Goal: Entertainment & Leisure: Consume media (video, audio)

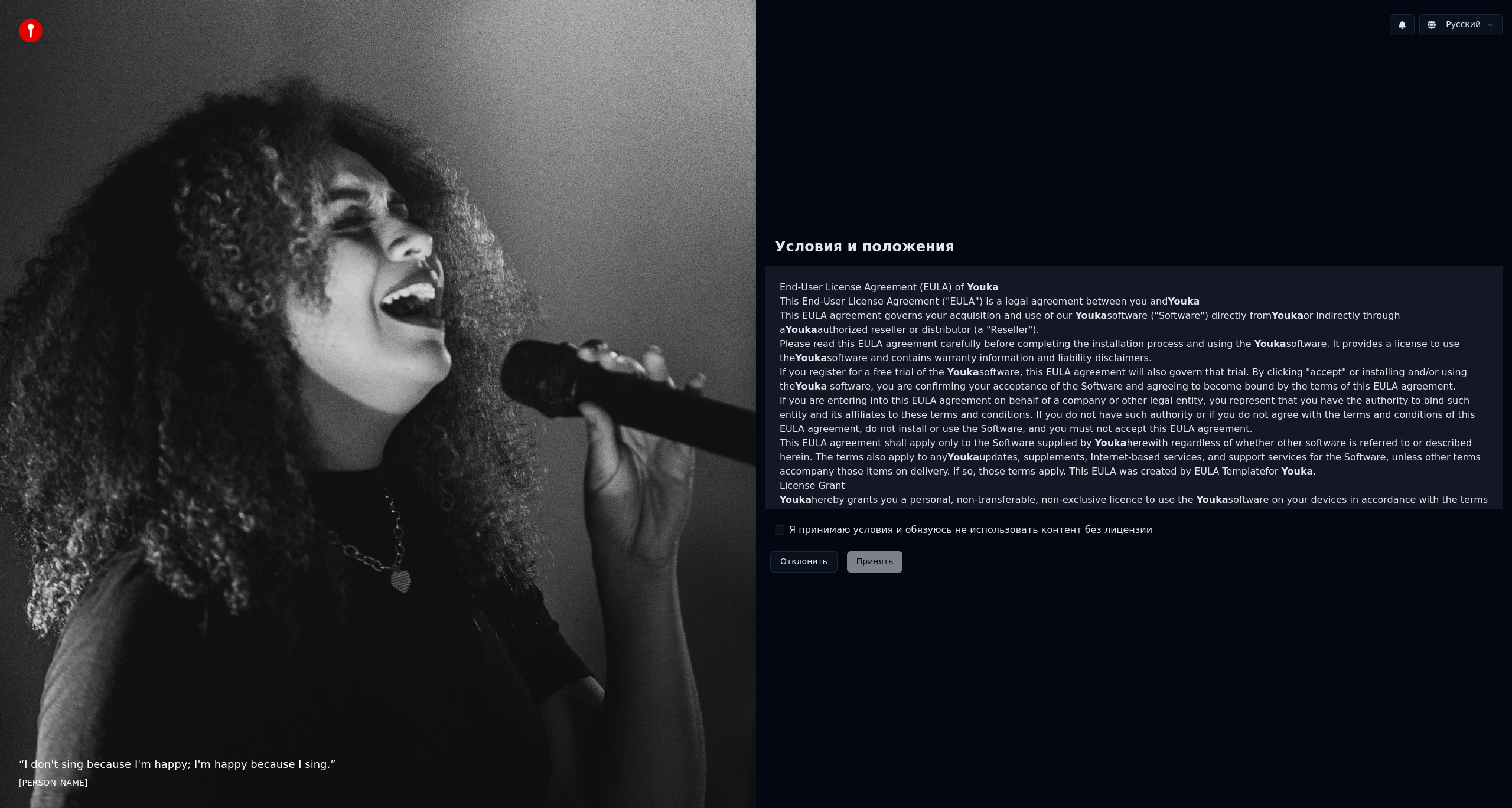
click at [825, 525] on label "Я принимаю условия и обязуюсь не использовать контент без лицензии" at bounding box center [971, 530] width 364 height 14
click at [784, 525] on button "Я принимаю условия и обязуюсь не использовать контент без лицензии" at bounding box center [779, 529] width 9 height 9
click at [880, 564] on button "Принять" at bounding box center [875, 562] width 56 height 21
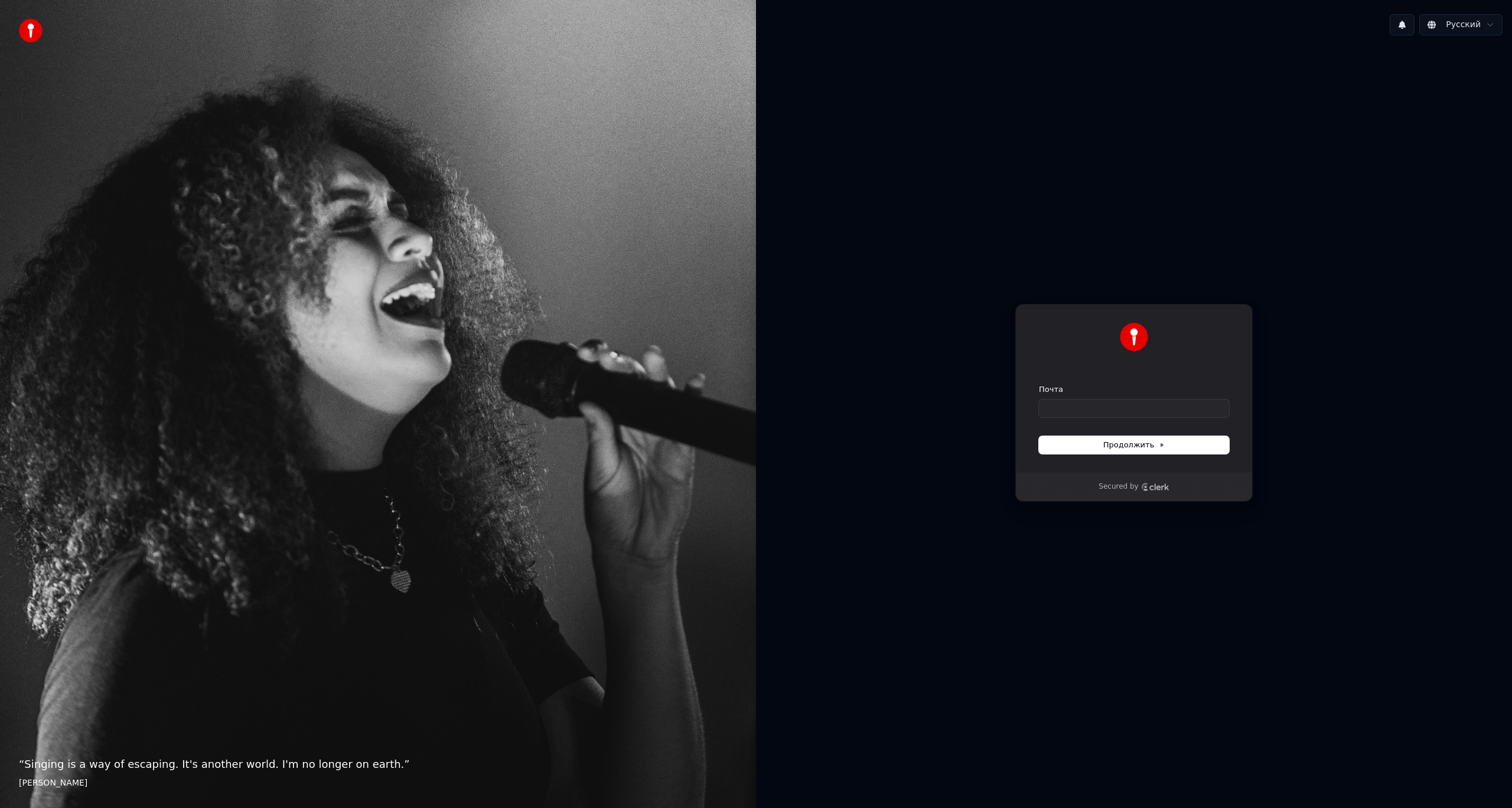
click at [1106, 418] on form "Почта Продолжить" at bounding box center [1134, 419] width 190 height 70
click at [1101, 411] on input "Почта" at bounding box center [1134, 408] width 190 height 18
paste input "**********"
click at [1153, 439] on button "Продолжить" at bounding box center [1134, 445] width 190 height 18
click at [1156, 450] on span "Продолжить" at bounding box center [1134, 445] width 62 height 11
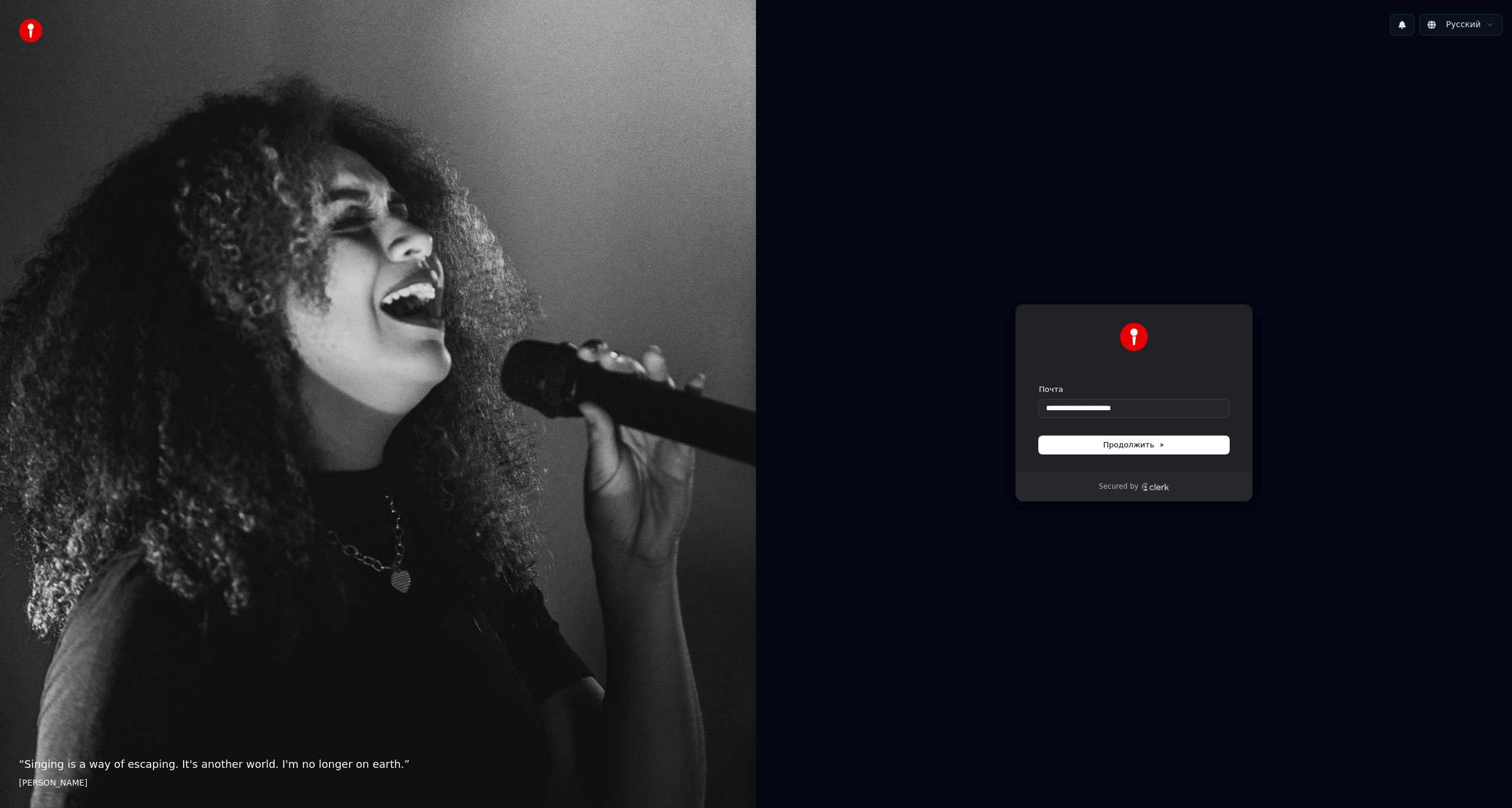
click at [1156, 493] on div "Secured by" at bounding box center [1134, 487] width 236 height 28
drag, startPoint x: 1165, startPoint y: 407, endPoint x: 862, endPoint y: 455, distance: 306.8
click at [887, 398] on div "**********" at bounding box center [1134, 402] width 756 height 716
paste input "text"
click at [1167, 441] on button "Продолжить" at bounding box center [1134, 445] width 190 height 18
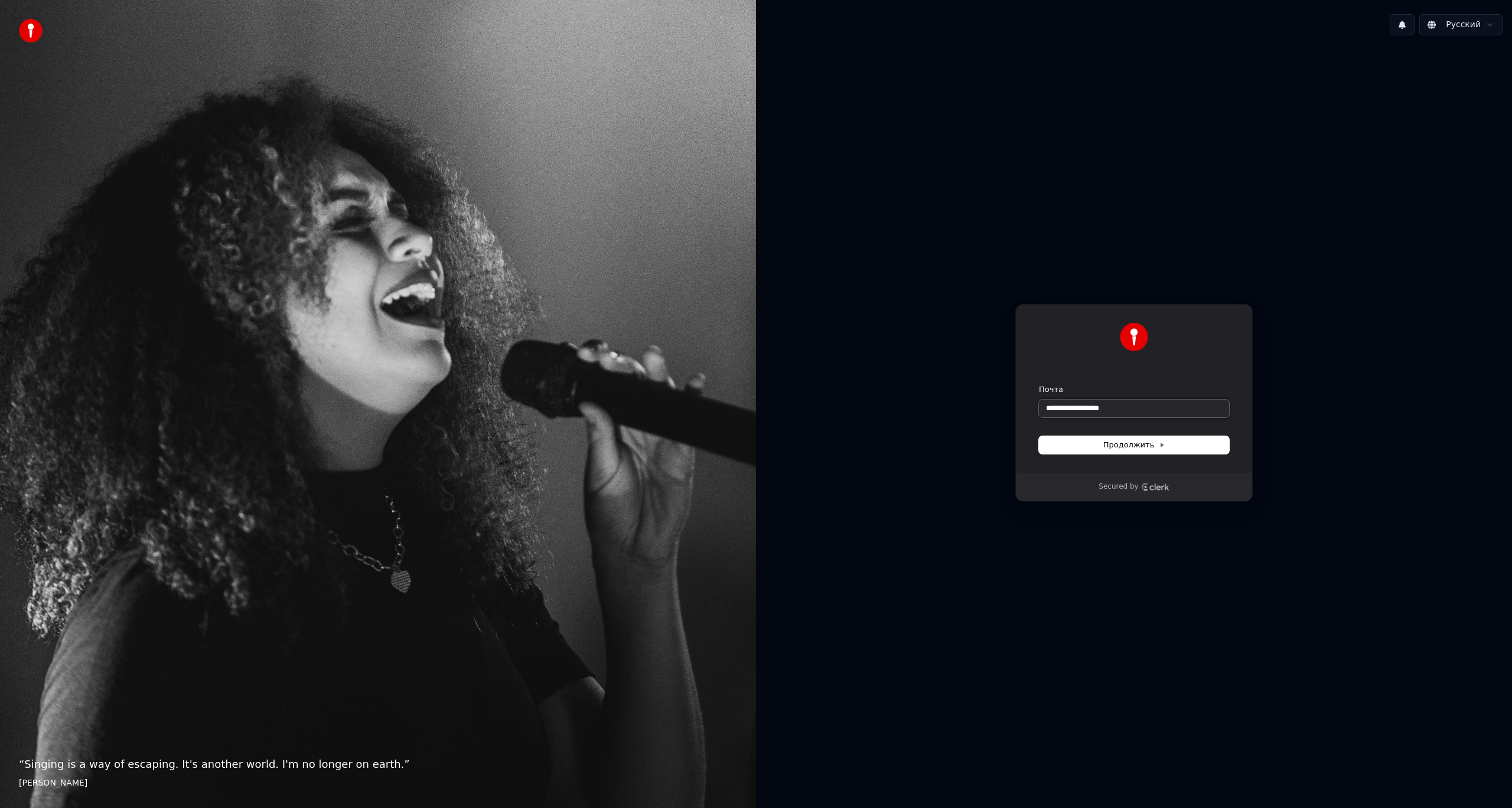
drag, startPoint x: 1153, startPoint y: 411, endPoint x: 911, endPoint y: 382, distance: 243.7
click at [911, 382] on div "**********" at bounding box center [1134, 402] width 756 height 716
paste input "text"
click at [1122, 441] on span "Продолжить" at bounding box center [1134, 445] width 62 height 11
type input "**********"
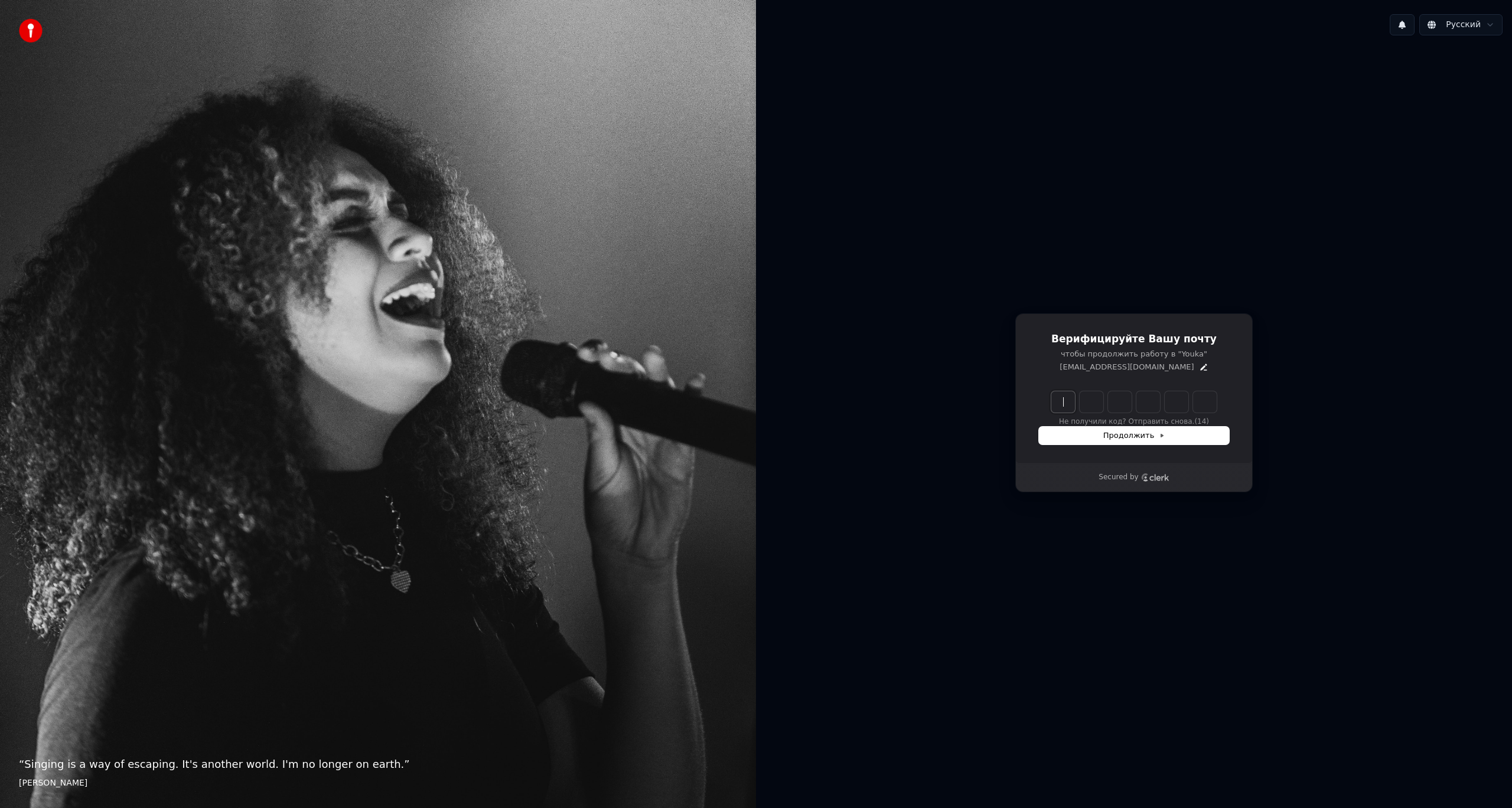
click at [1055, 404] on input "Enter verification code" at bounding box center [1146, 402] width 189 height 21
paste input "******"
type input "******"
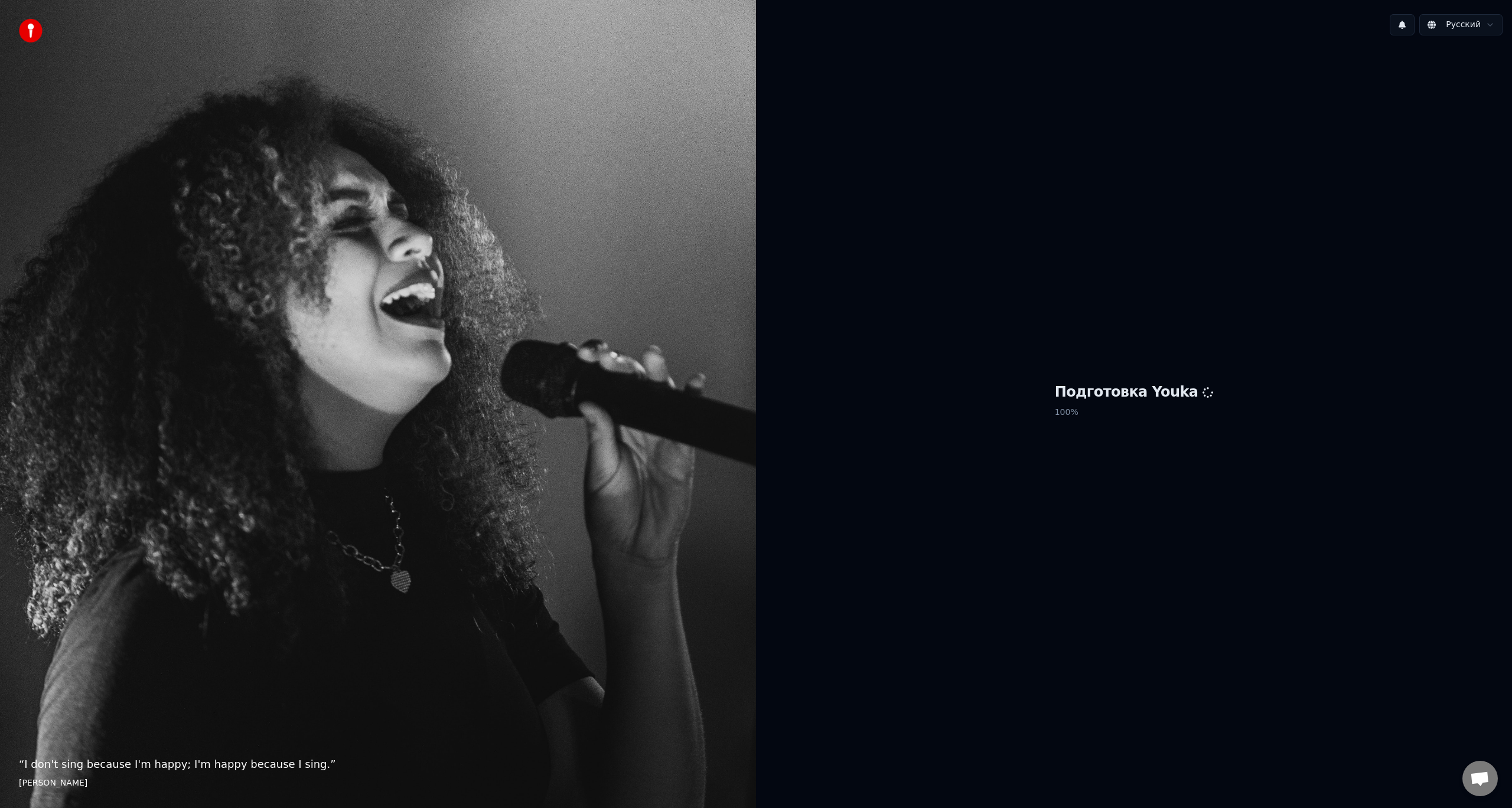
click at [966, 362] on html "“ I don't sing because I'm happy; I'm happy because I sing. ” [PERSON_NAME] Рус…" at bounding box center [756, 404] width 1512 height 808
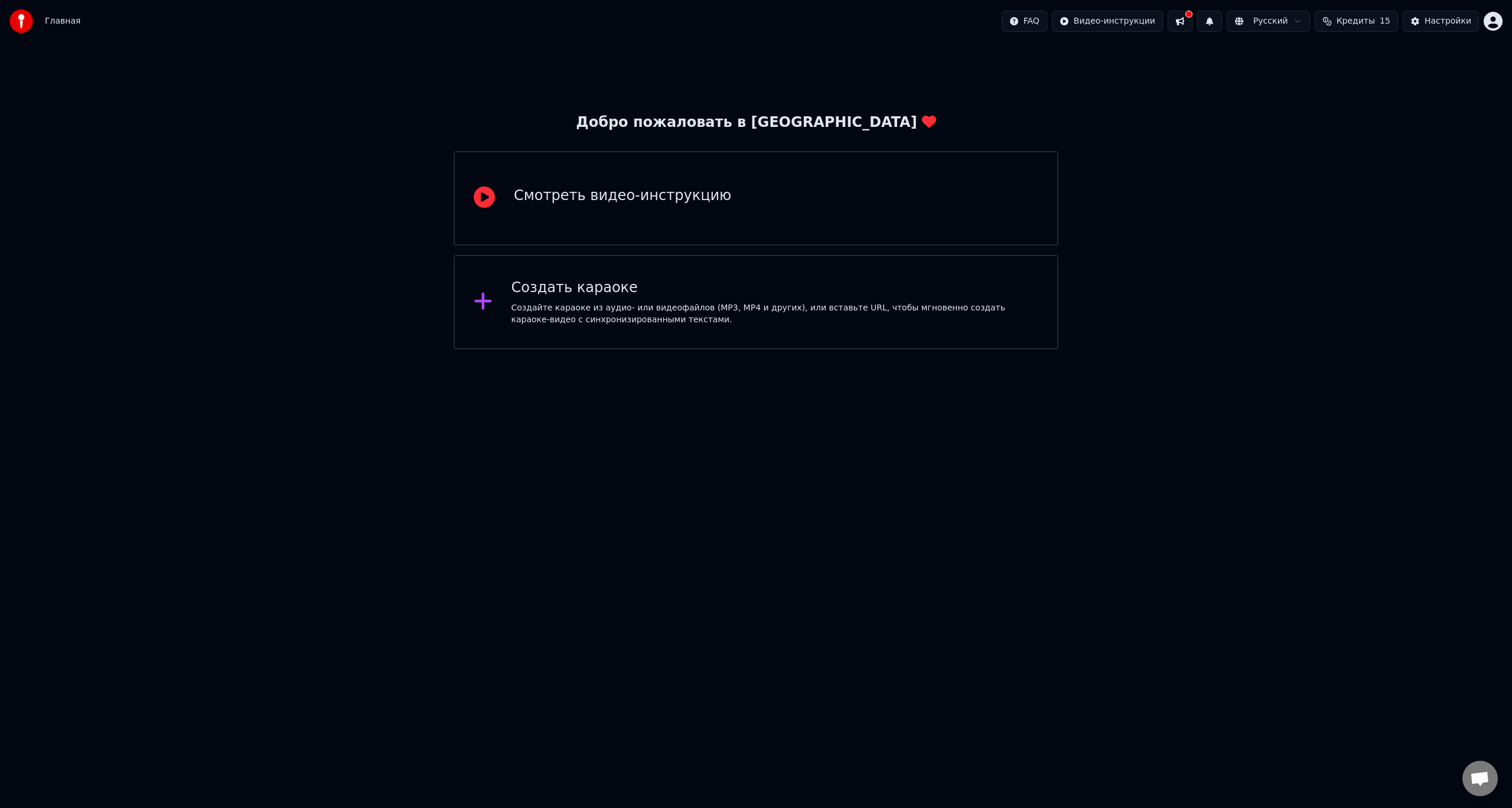
click at [726, 295] on div "Создать караоке" at bounding box center [775, 288] width 528 height 19
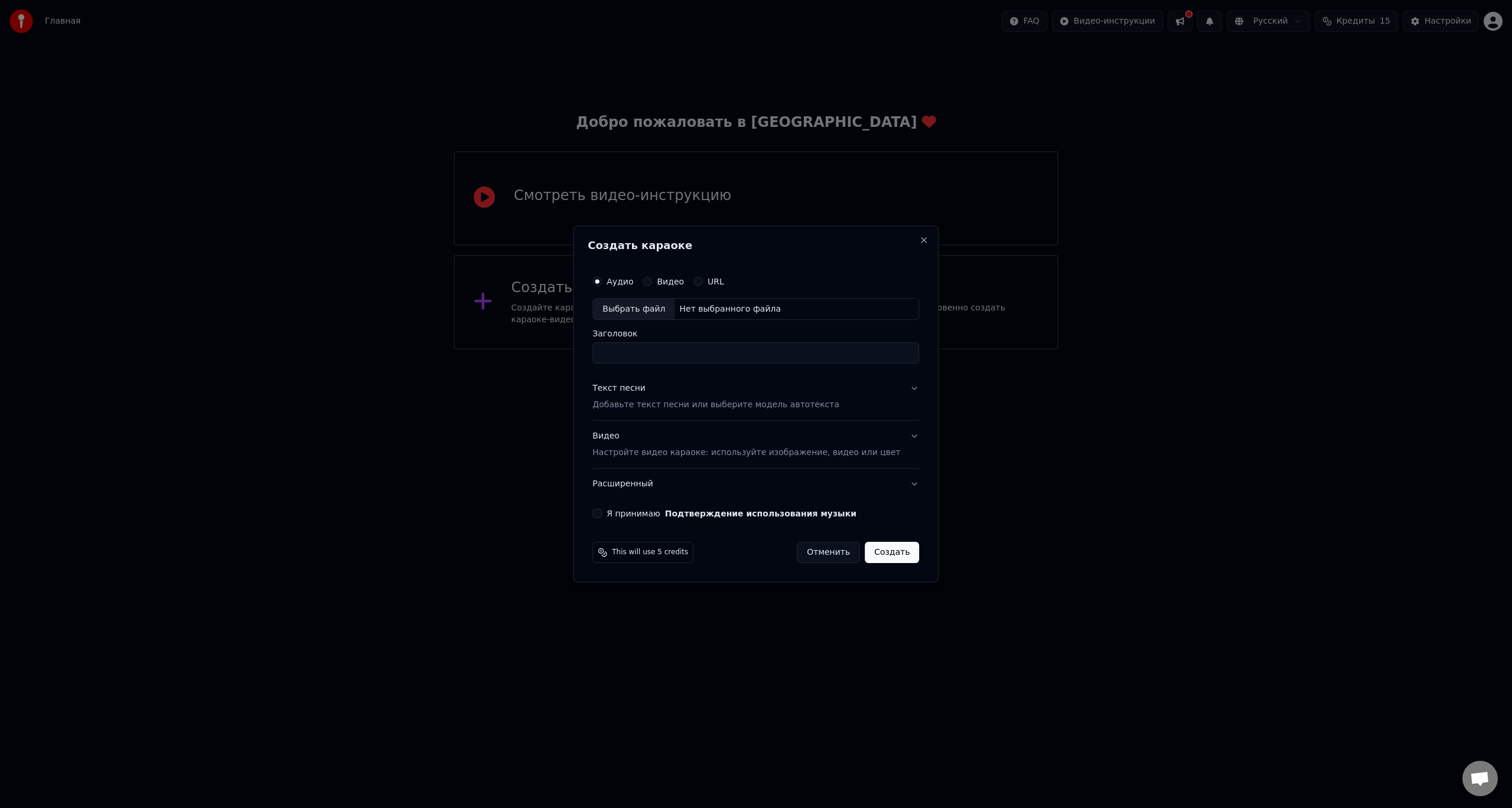
click at [654, 308] on div "Выбрать файл" at bounding box center [634, 310] width 81 height 21
drag, startPoint x: 878, startPoint y: 355, endPoint x: 445, endPoint y: 353, distance: 433.0
click at [445, 349] on body "**********" at bounding box center [756, 175] width 1512 height 349
type input "**********"
click at [751, 406] on p "Добавьте текст песни или выберите модель автотекста" at bounding box center [716, 405] width 247 height 12
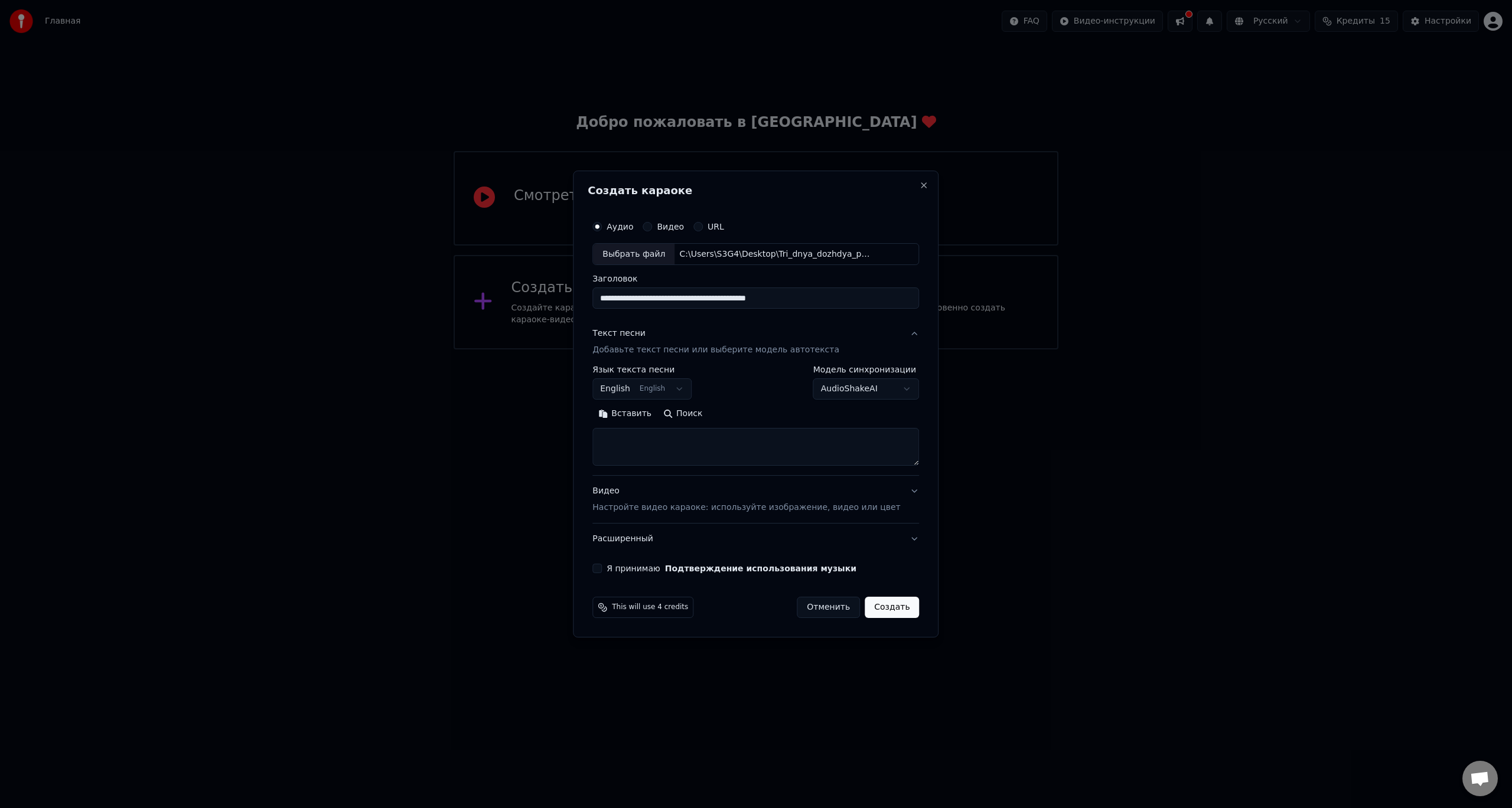
click at [678, 349] on body "**********" at bounding box center [756, 175] width 1512 height 349
click at [762, 349] on body "**********" at bounding box center [756, 175] width 1512 height 349
click at [651, 349] on body "**********" at bounding box center [756, 175] width 1512 height 349
click at [862, 349] on body "**********" at bounding box center [756, 175] width 1512 height 349
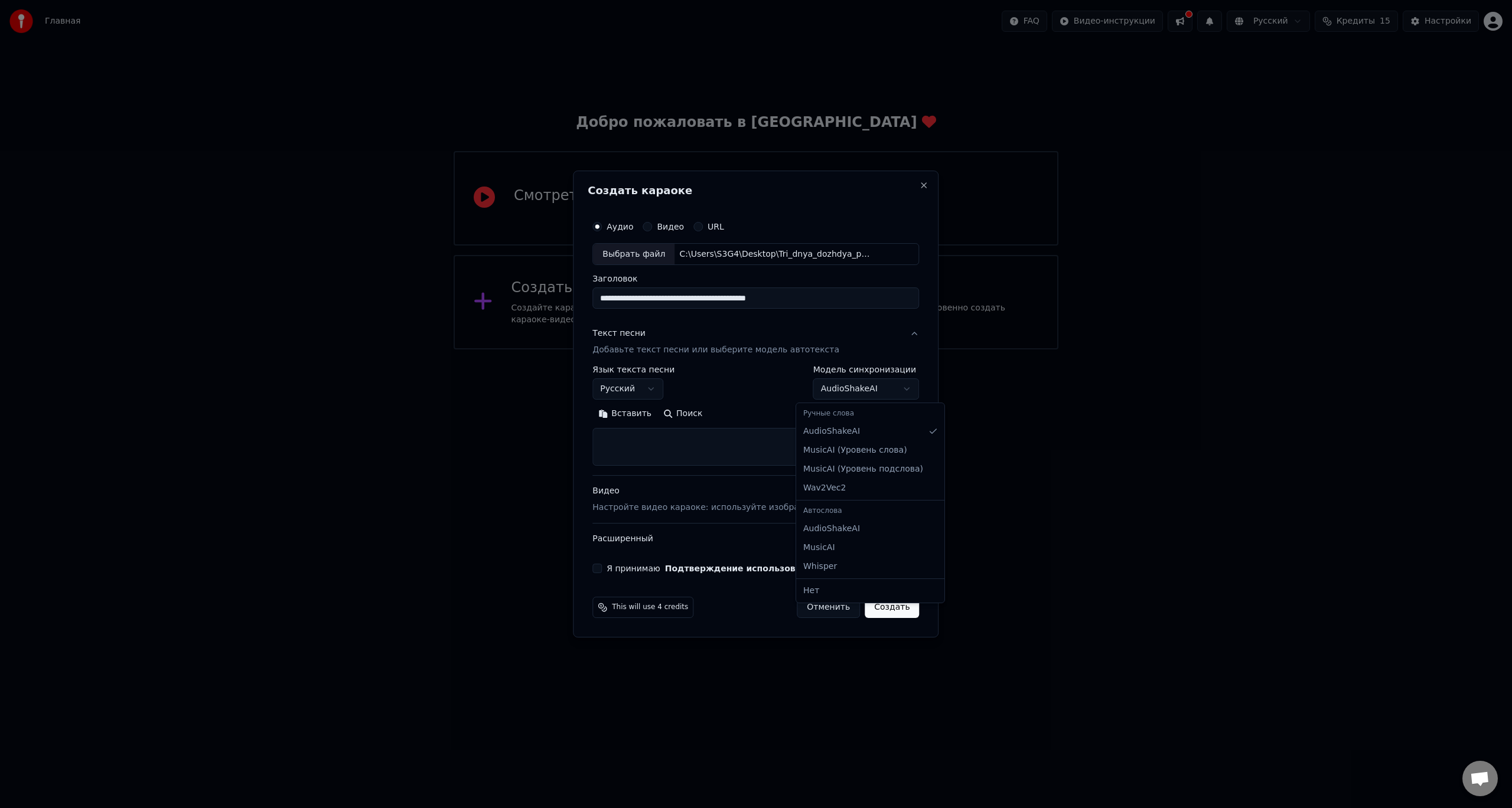
click at [862, 349] on body "**********" at bounding box center [756, 175] width 1512 height 349
click at [611, 575] on div "**********" at bounding box center [755, 394] width 336 height 368
click at [622, 574] on div "**********" at bounding box center [755, 394] width 336 height 368
click at [620, 570] on div "Я принимаю Подтверждение использования музыки" at bounding box center [756, 568] width 327 height 9
click at [602, 570] on button "Я принимаю Подтверждение использования музыки" at bounding box center [597, 568] width 9 height 9
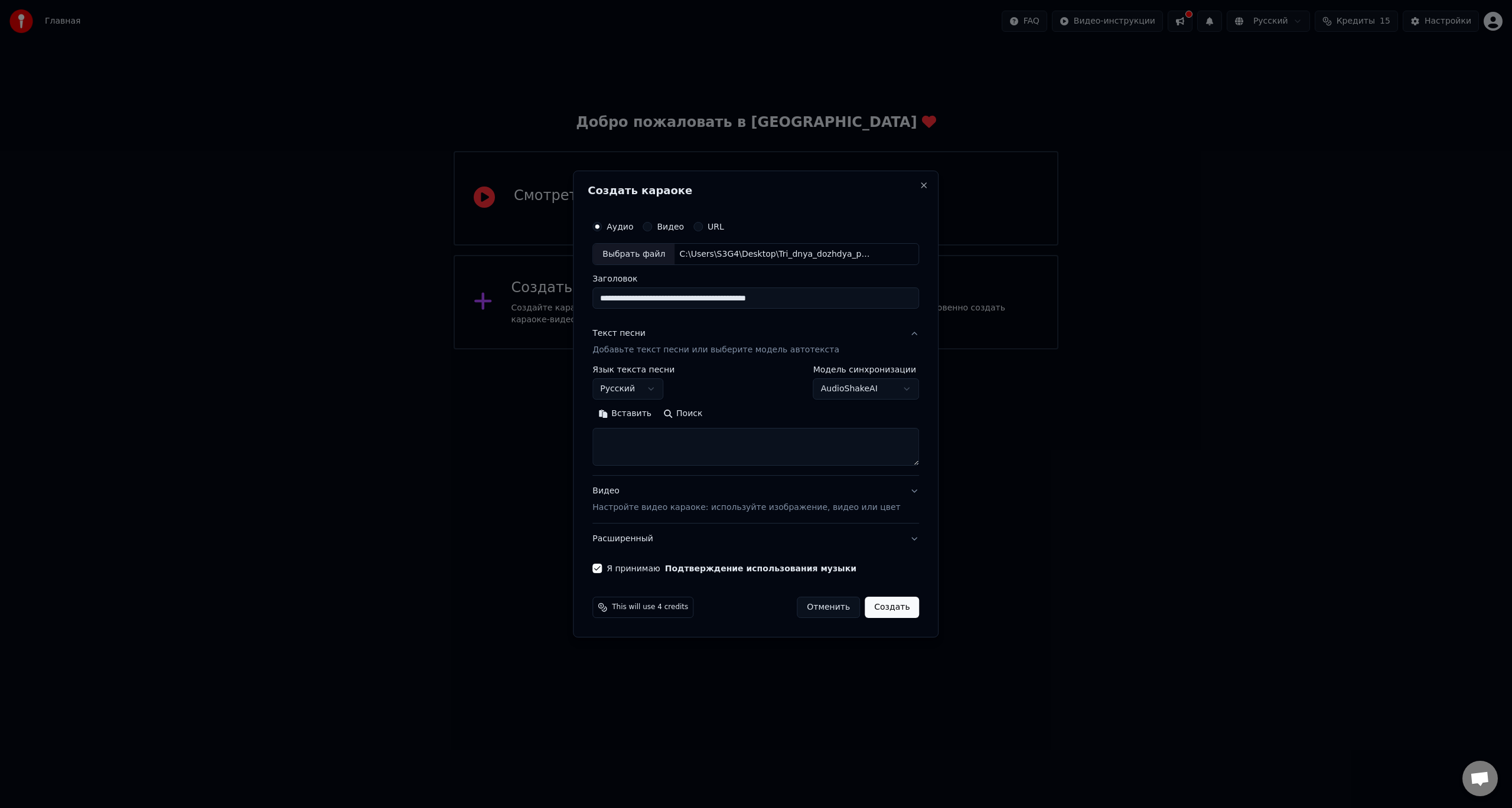
click at [885, 610] on button "Создать" at bounding box center [892, 607] width 54 height 21
select select "**"
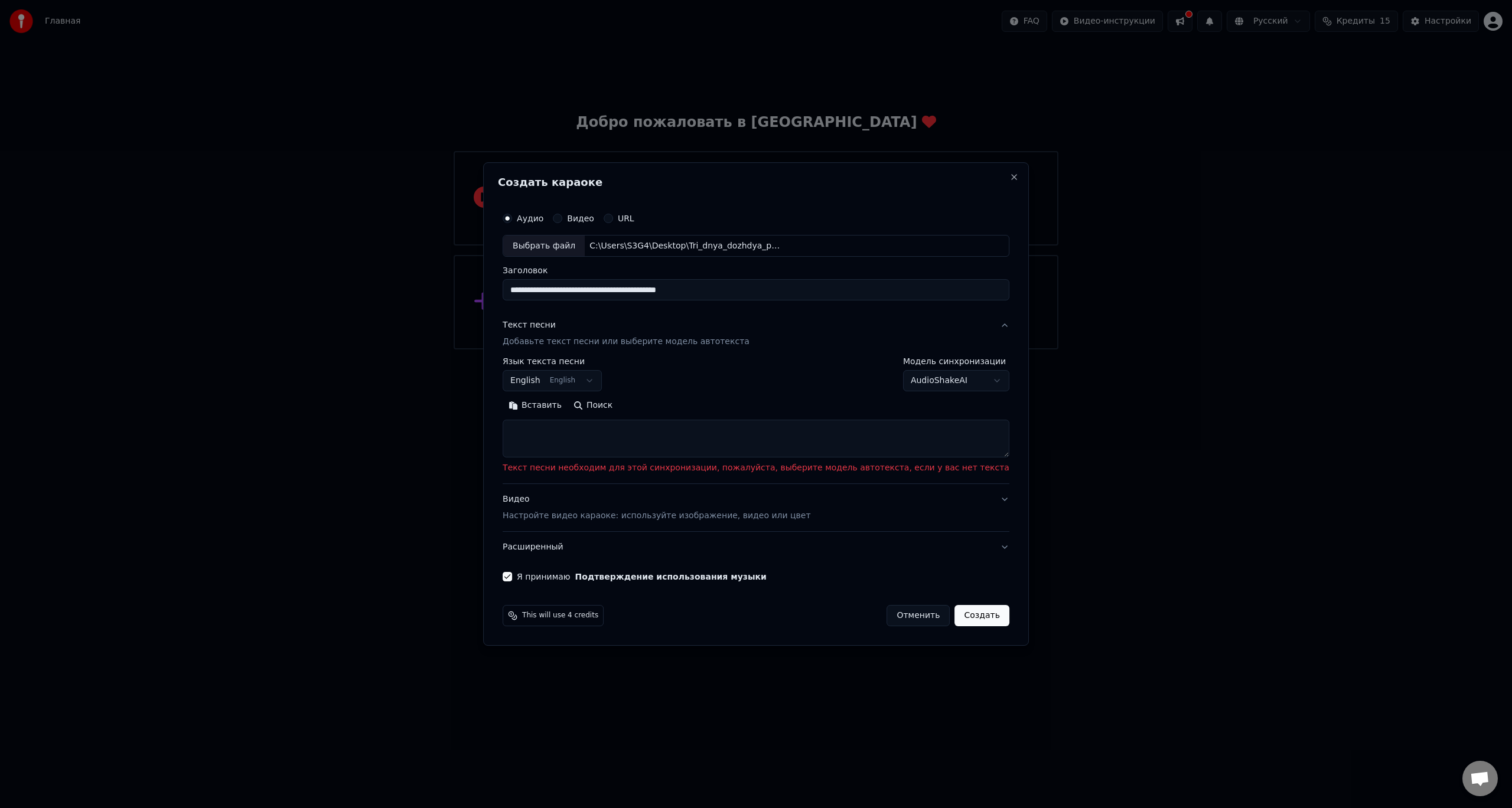
click at [967, 349] on body "**********" at bounding box center [756, 175] width 1512 height 349
select select "**********"
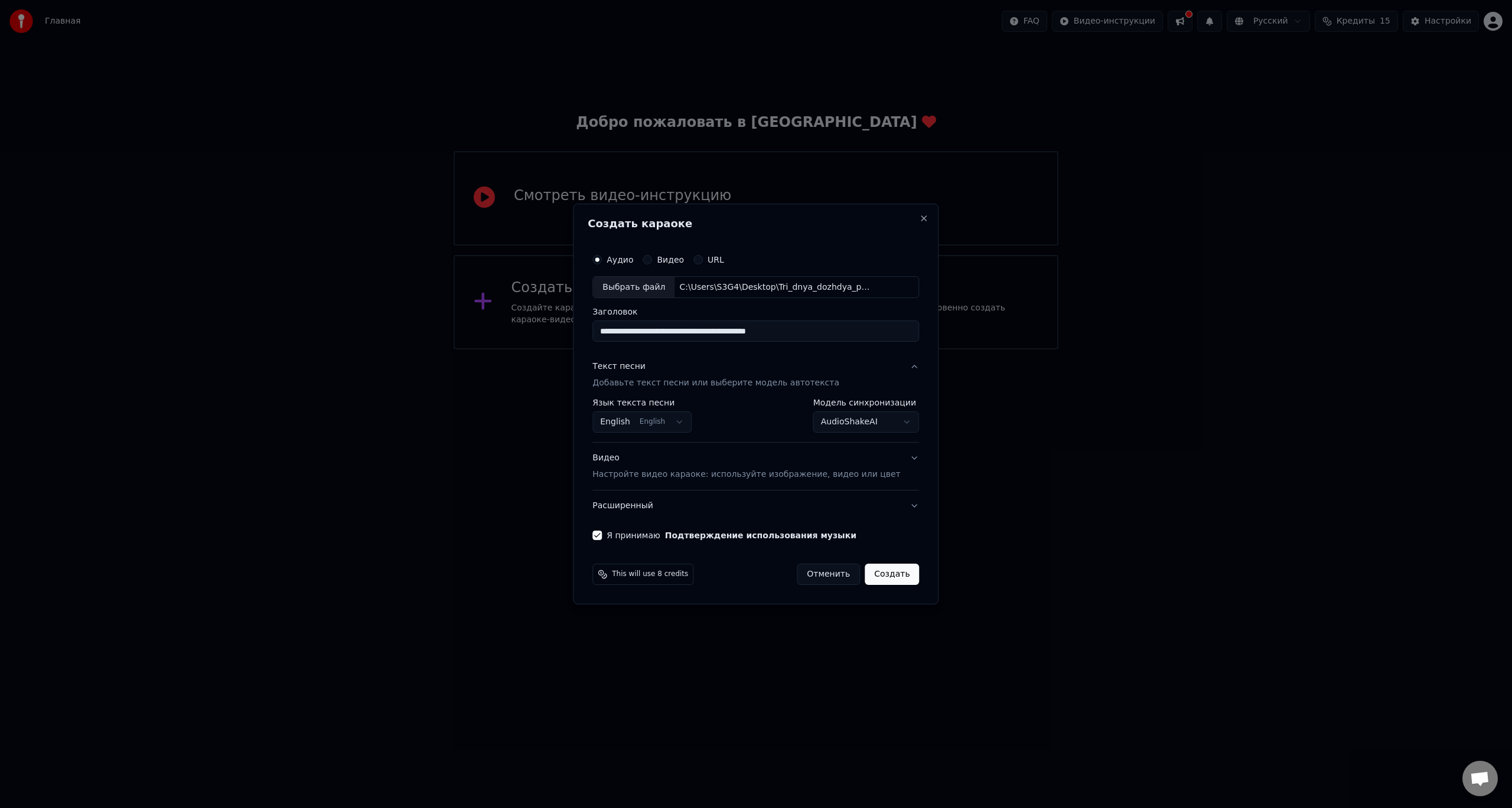
click at [876, 583] on button "Создать" at bounding box center [892, 575] width 54 height 21
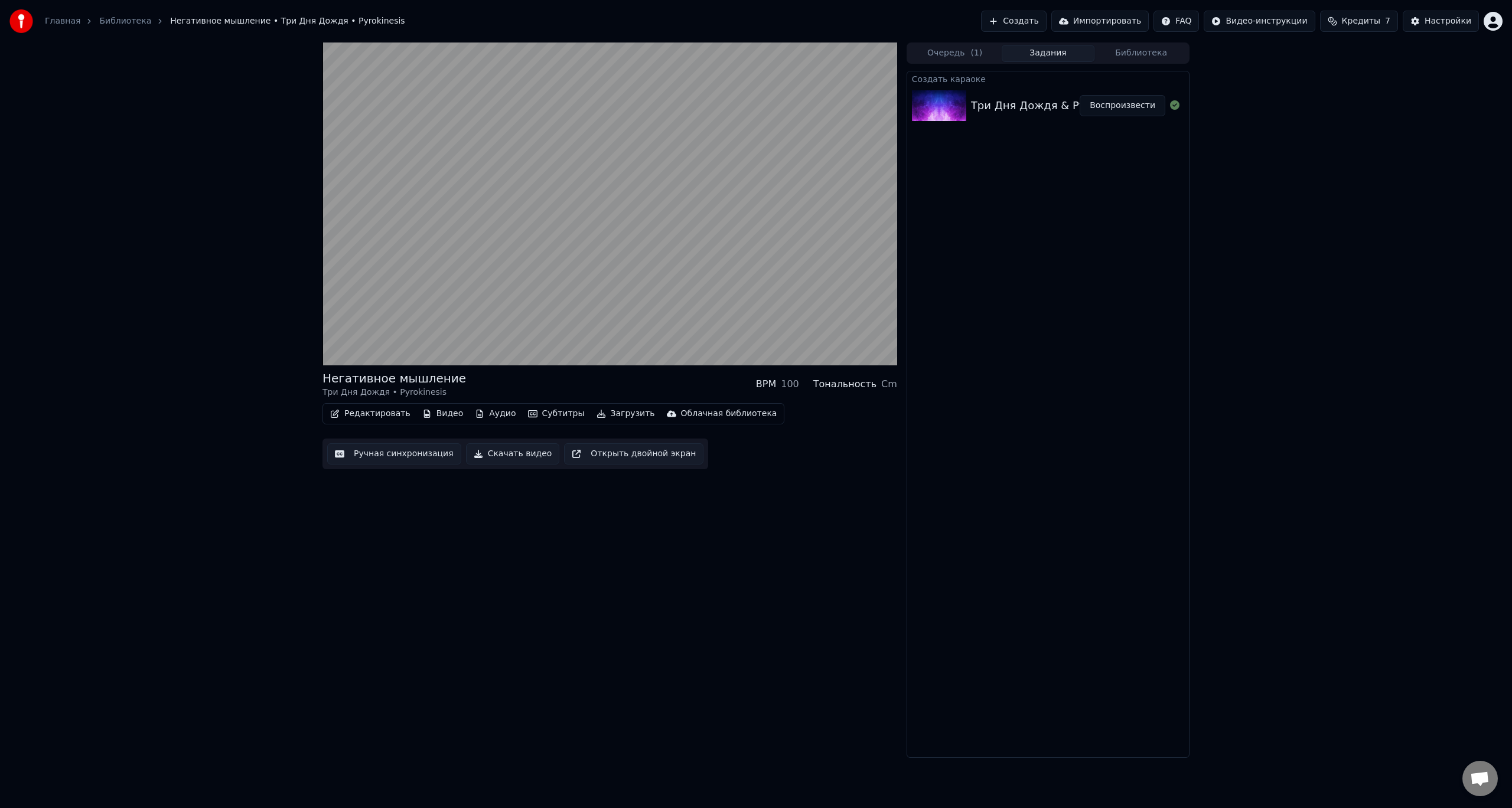
click at [819, 597] on div "Негативное мышление Три Дня Дождя • Pyrokinesis BPM 100 Тональность Cm Редактир…" at bounding box center [610, 400] width 575 height 715
click at [335, 353] on icon at bounding box center [345, 353] width 28 height 9
click at [1137, 105] on button "Воспроизвести" at bounding box center [1122, 105] width 86 height 21
click at [887, 353] on icon at bounding box center [882, 353] width 12 height 9
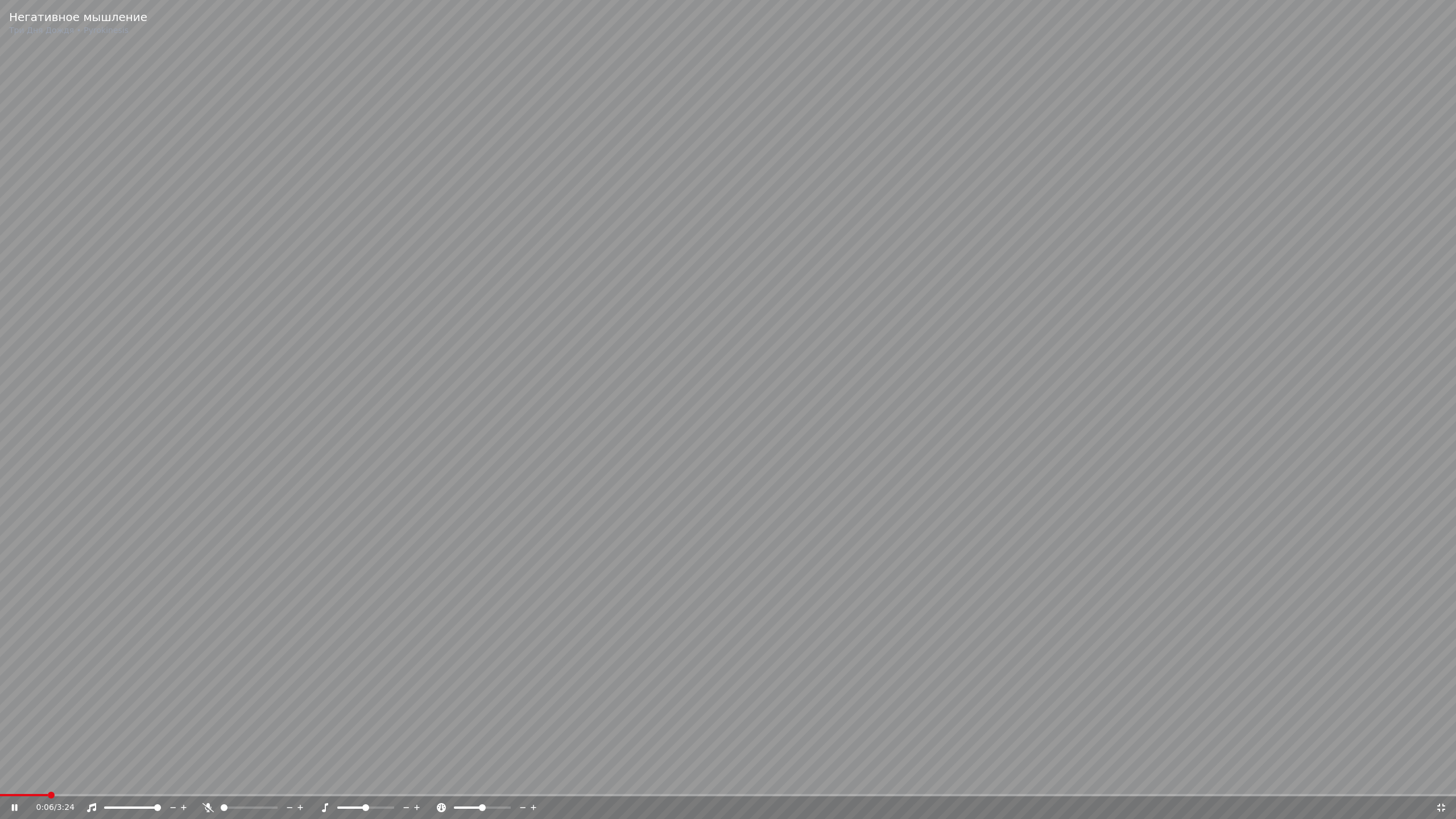
drag, startPoint x: 42, startPoint y: 794, endPoint x: 0, endPoint y: 794, distance: 42.0
click at [0, 778] on div "Негативное мышление Три Дня Дождя • Pyrokinesis 0:06 / 3:24" at bounding box center [728, 409] width 1456 height 819
click at [0, 778] on span at bounding box center [3, 795] width 7 height 7
click at [12, 778] on icon at bounding box center [15, 807] width 7 height 8
drag, startPoint x: 691, startPoint y: 813, endPoint x: 681, endPoint y: 811, distance: 10.2
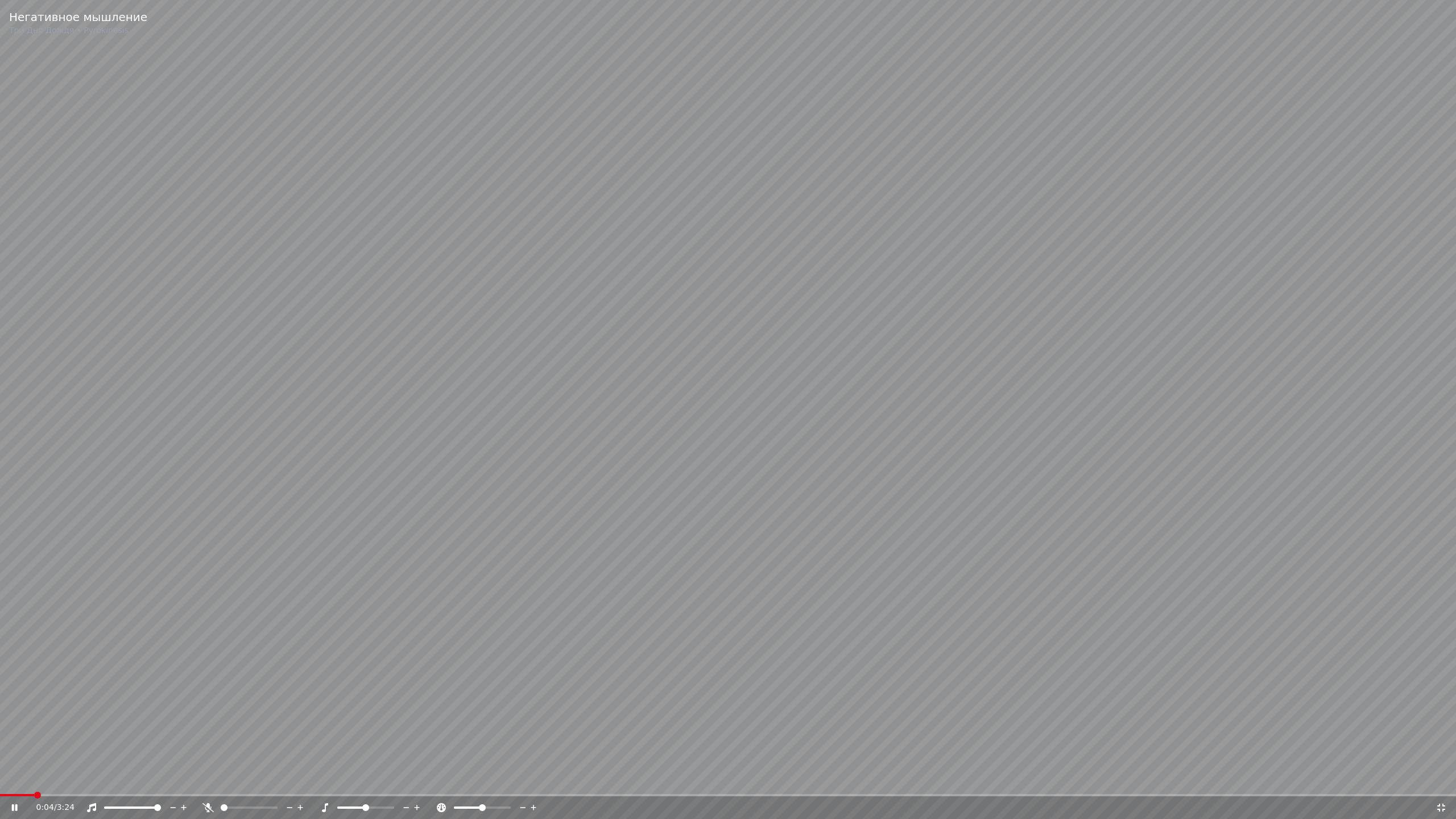
click at [678, 778] on div "0:04 / 3:24" at bounding box center [735, 807] width 1399 height 12
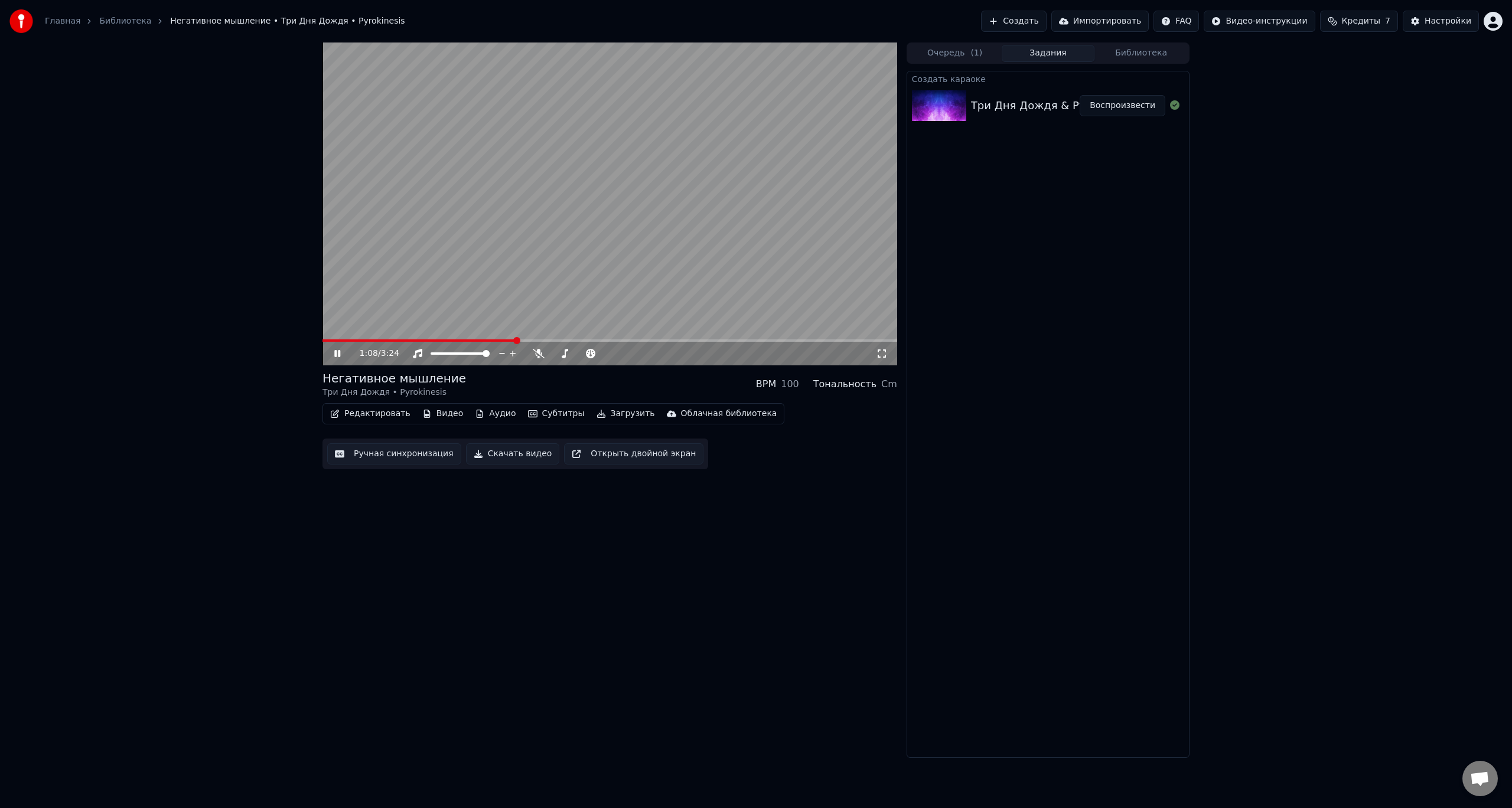
click at [543, 235] on video at bounding box center [610, 204] width 575 height 323
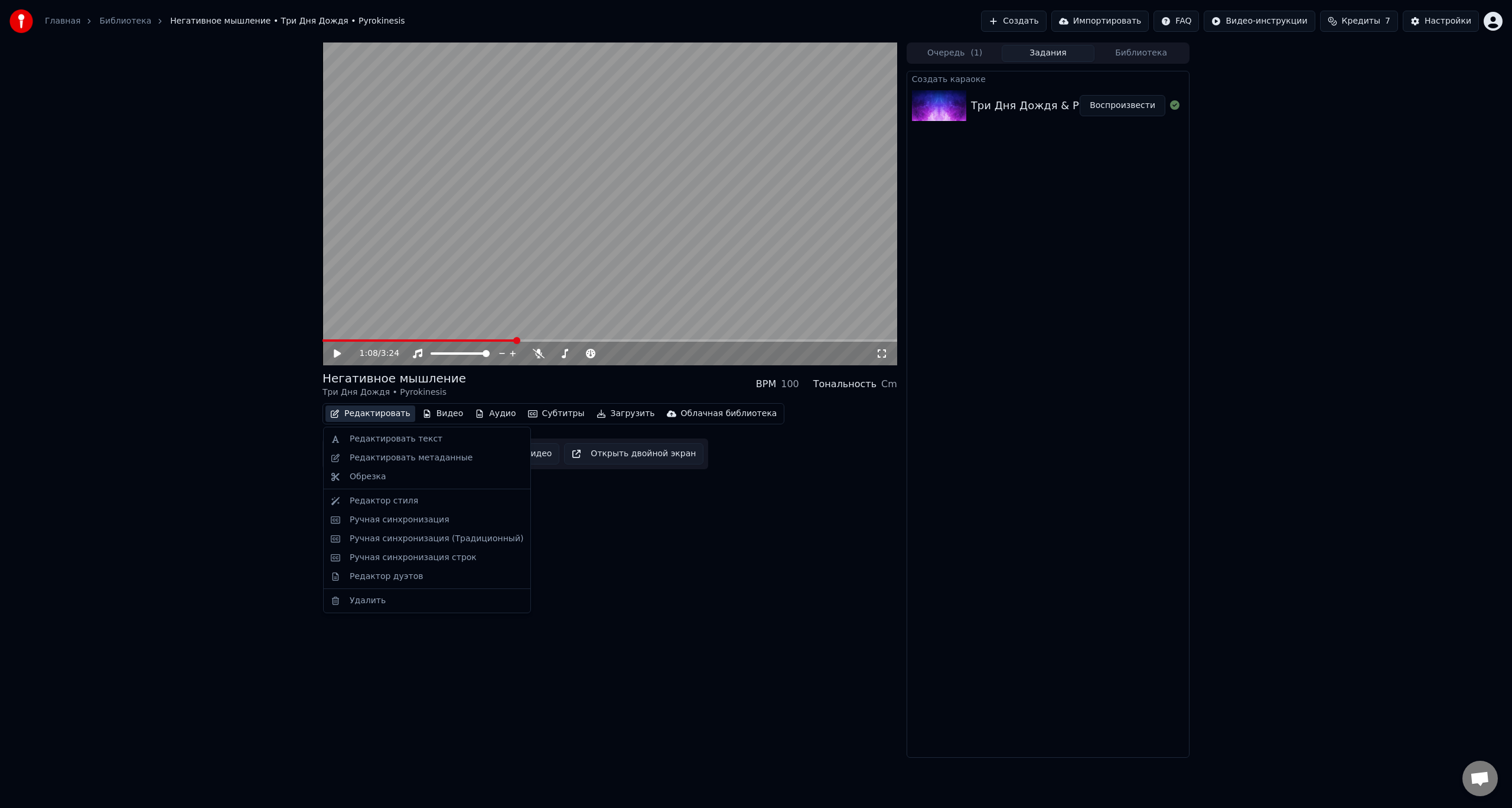
click at [376, 421] on button "Редактировать" at bounding box center [370, 414] width 90 height 16
click at [376, 439] on div "Редактировать текст" at bounding box center [395, 439] width 93 height 12
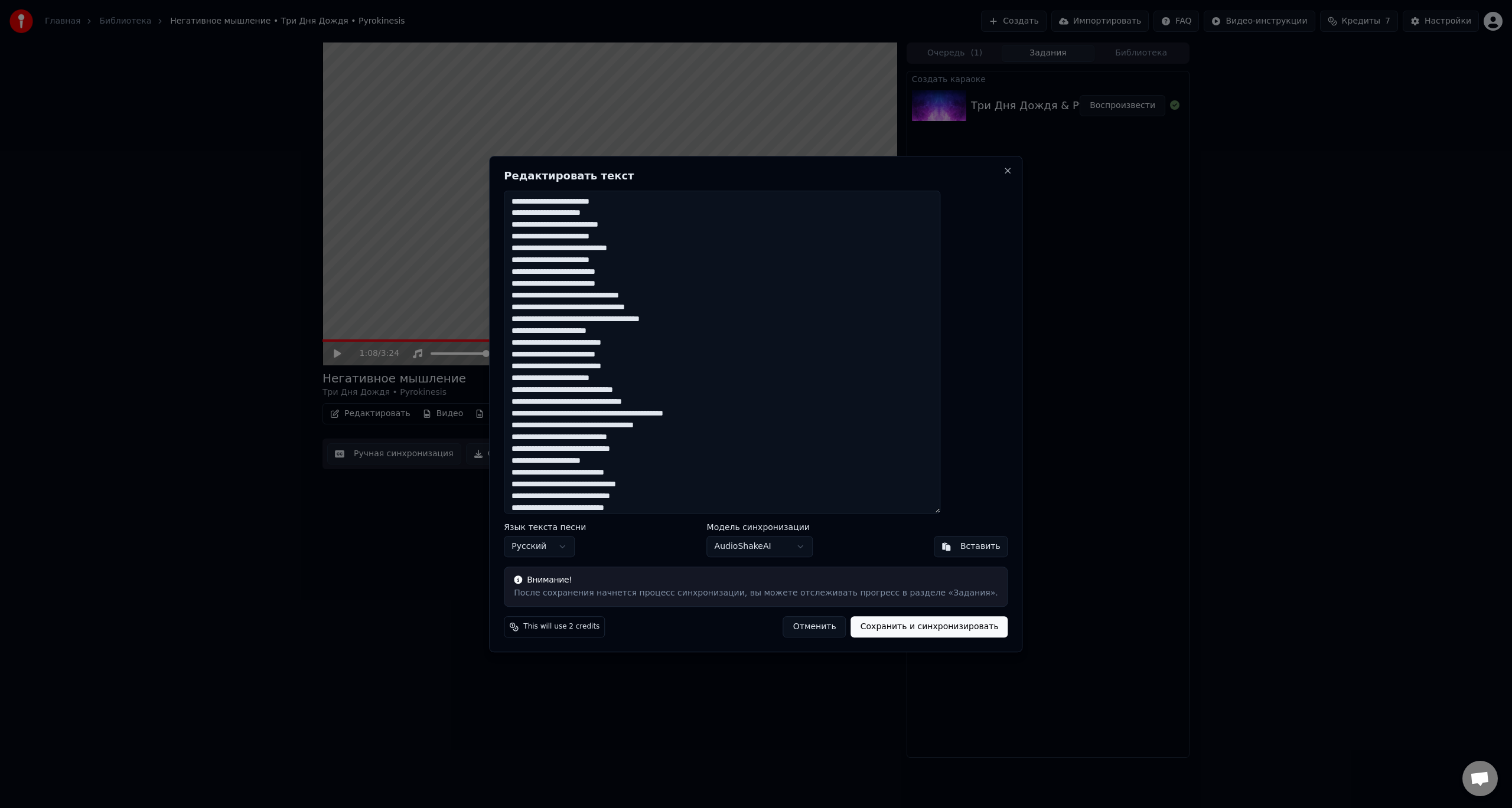
click at [773, 363] on textarea at bounding box center [721, 353] width 436 height 324
click at [721, 388] on textarea at bounding box center [721, 353] width 436 height 324
paste textarea "**********"
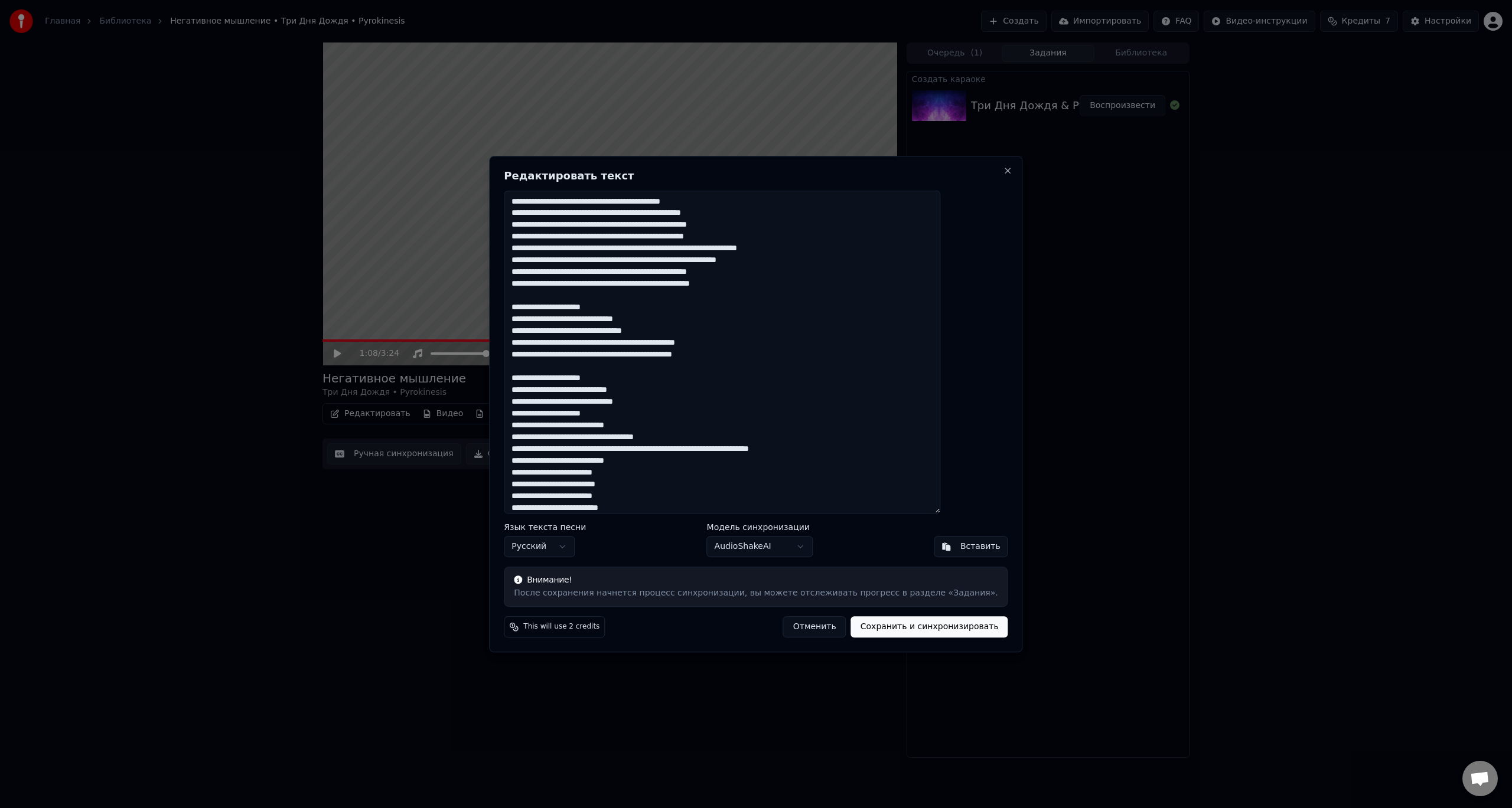
scroll to position [367, 0]
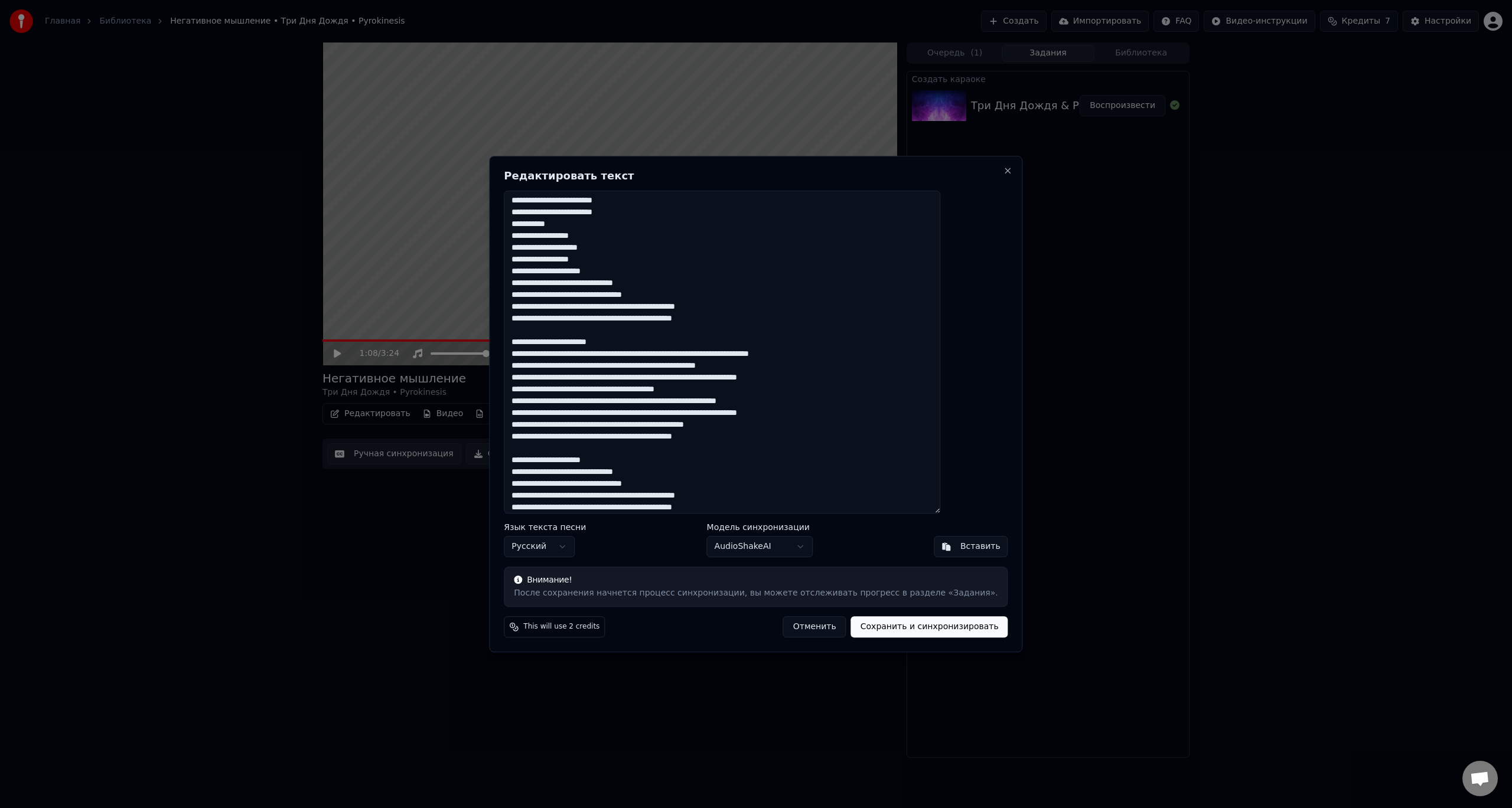
click at [755, 549] on body "Главная Библиотека Негативное мышление • Три Дня Дождя • Pyrokinesis Создать Им…" at bounding box center [756, 404] width 1512 height 808
click at [772, 573] on div "Ручные слова" at bounding box center [779, 570] width 144 height 16
click at [680, 249] on body "Главная Библиотека Негативное мышление • Три Дня Дождя • Pyrokinesis Создать Им…" at bounding box center [756, 404] width 1512 height 808
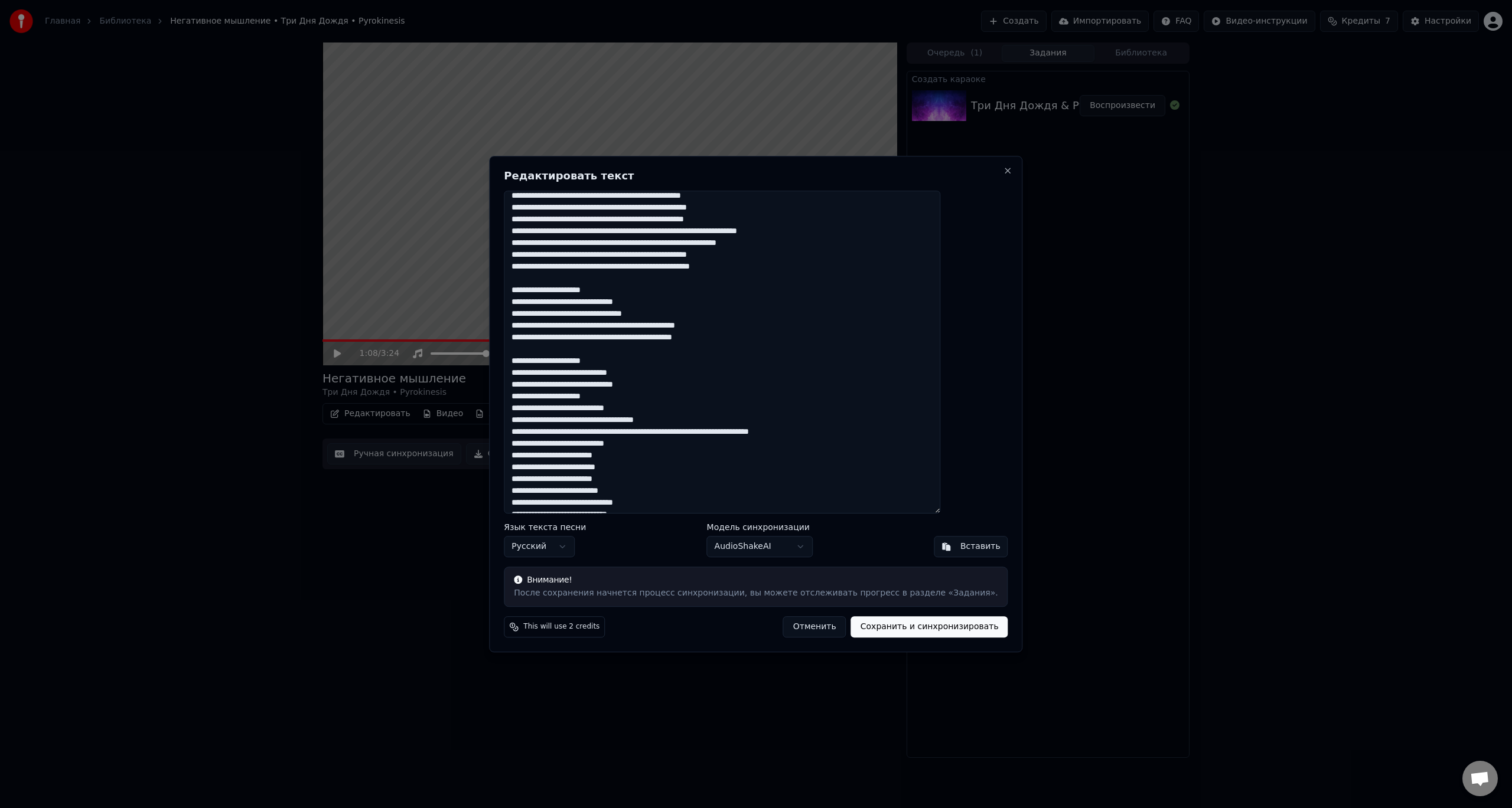
scroll to position [0, 0]
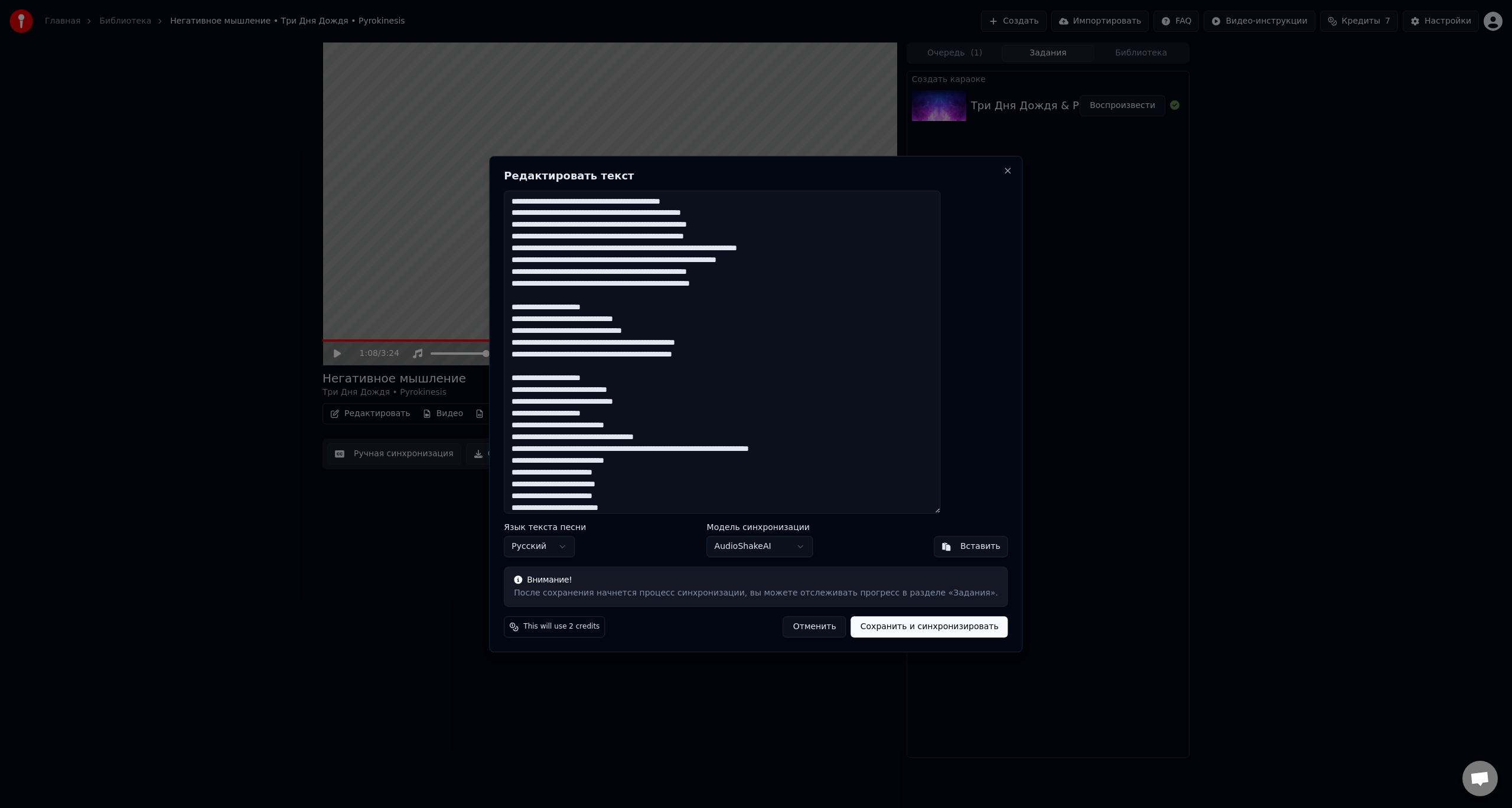
click at [624, 218] on textarea at bounding box center [721, 353] width 436 height 324
drag, startPoint x: 659, startPoint y: 306, endPoint x: 540, endPoint y: 308, distance: 119.0
click at [540, 308] on textarea at bounding box center [721, 353] width 436 height 324
drag, startPoint x: 634, startPoint y: 364, endPoint x: 536, endPoint y: 366, distance: 98.0
click at [536, 366] on div "Редактировать текст Язык текста песни Русский Модель синхронизации AudioShakeAI…" at bounding box center [756, 404] width 533 height 497
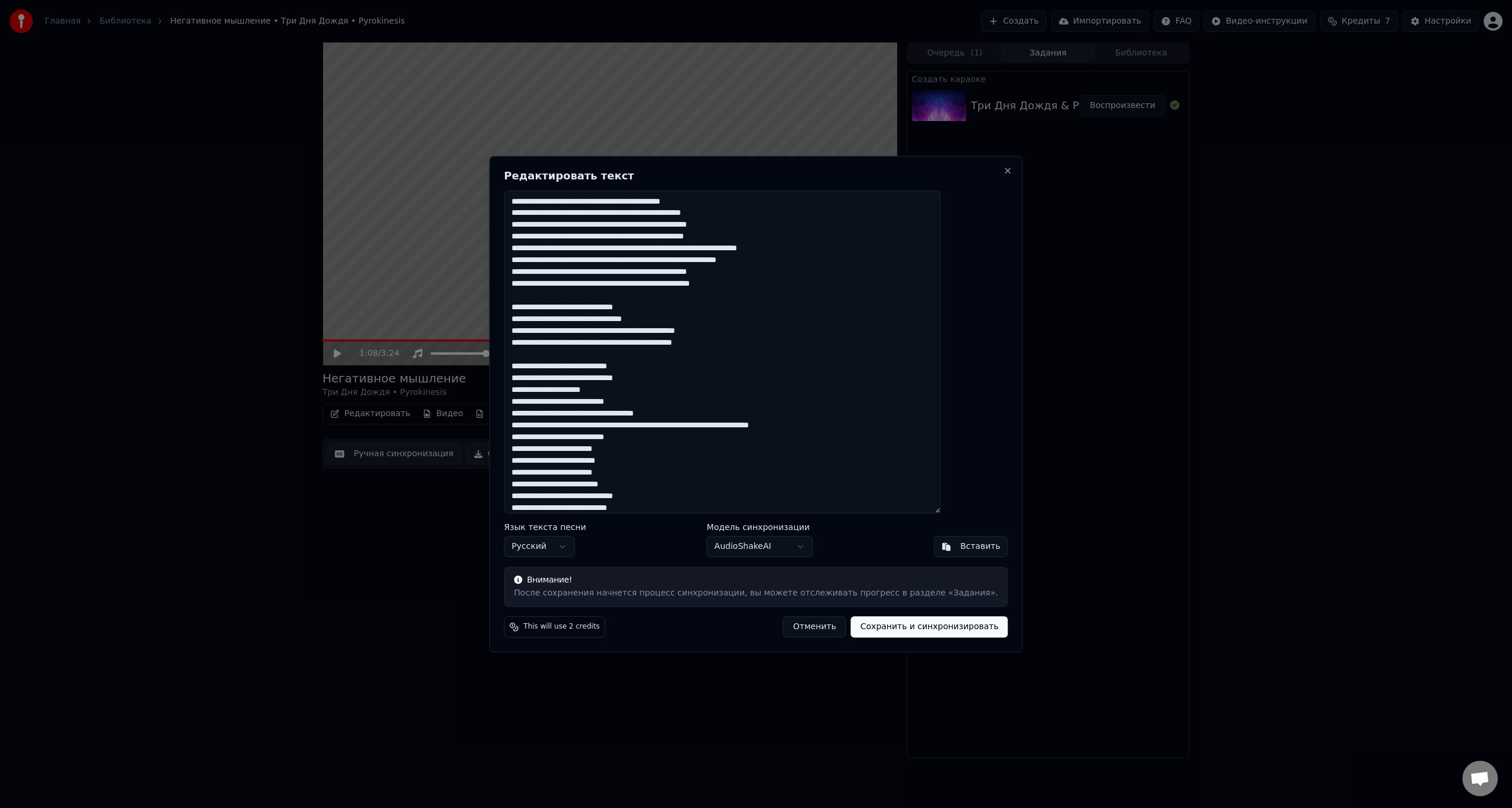
drag, startPoint x: 850, startPoint y: 426, endPoint x: 770, endPoint y: 426, distance: 80.0
click at [770, 426] on textarea at bounding box center [721, 353] width 436 height 324
drag, startPoint x: 767, startPoint y: 344, endPoint x: 726, endPoint y: 343, distance: 41.0
click at [726, 343] on textarea at bounding box center [721, 353] width 436 height 324
drag, startPoint x: 649, startPoint y: 343, endPoint x: 636, endPoint y: 370, distance: 30.0
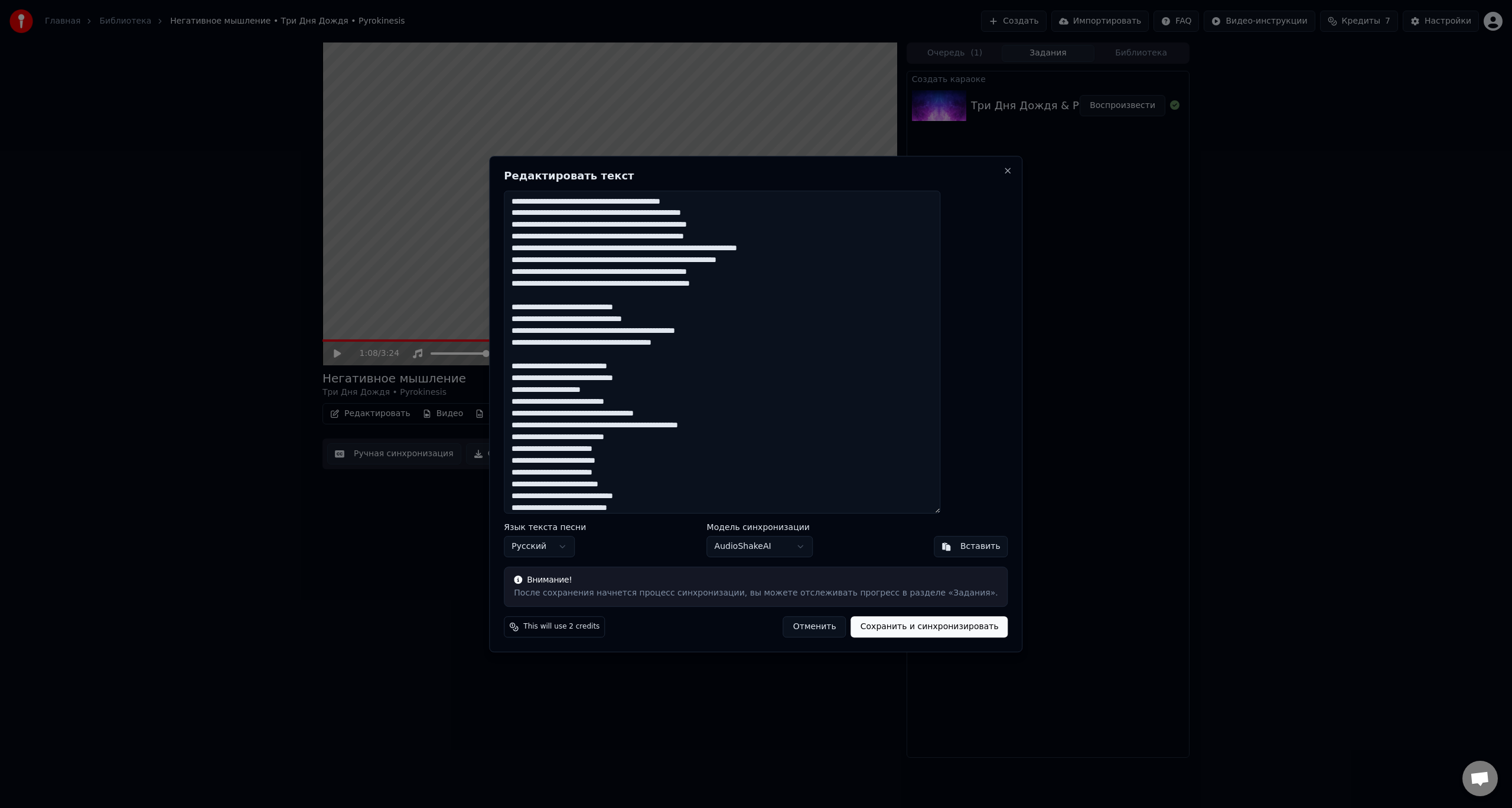
click at [624, 346] on textarea at bounding box center [721, 353] width 436 height 324
click at [623, 331] on textarea at bounding box center [721, 353] width 436 height 324
click at [550, 332] on textarea at bounding box center [721, 353] width 436 height 324
click at [619, 334] on textarea at bounding box center [721, 353] width 436 height 324
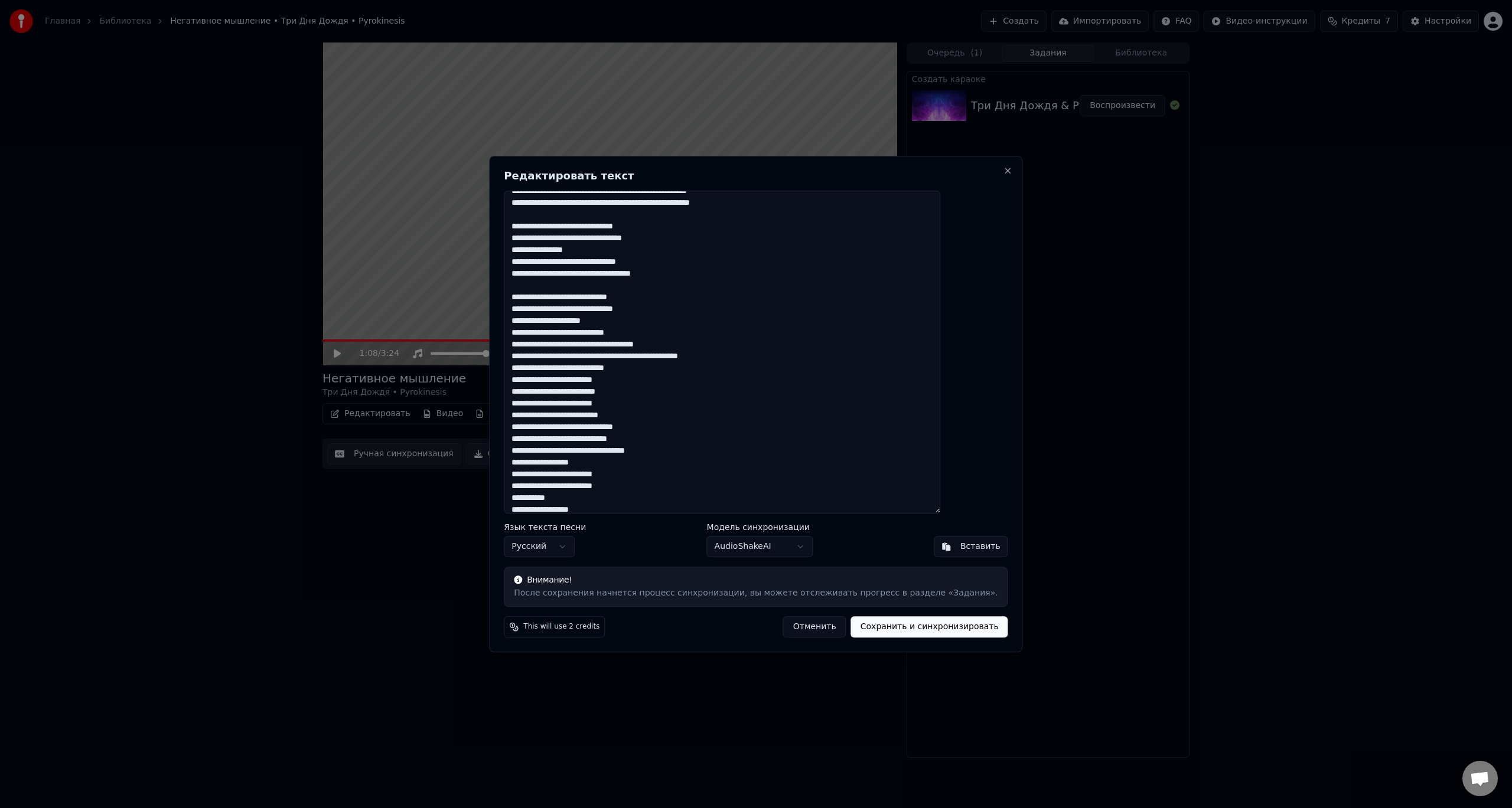
scroll to position [118, 0]
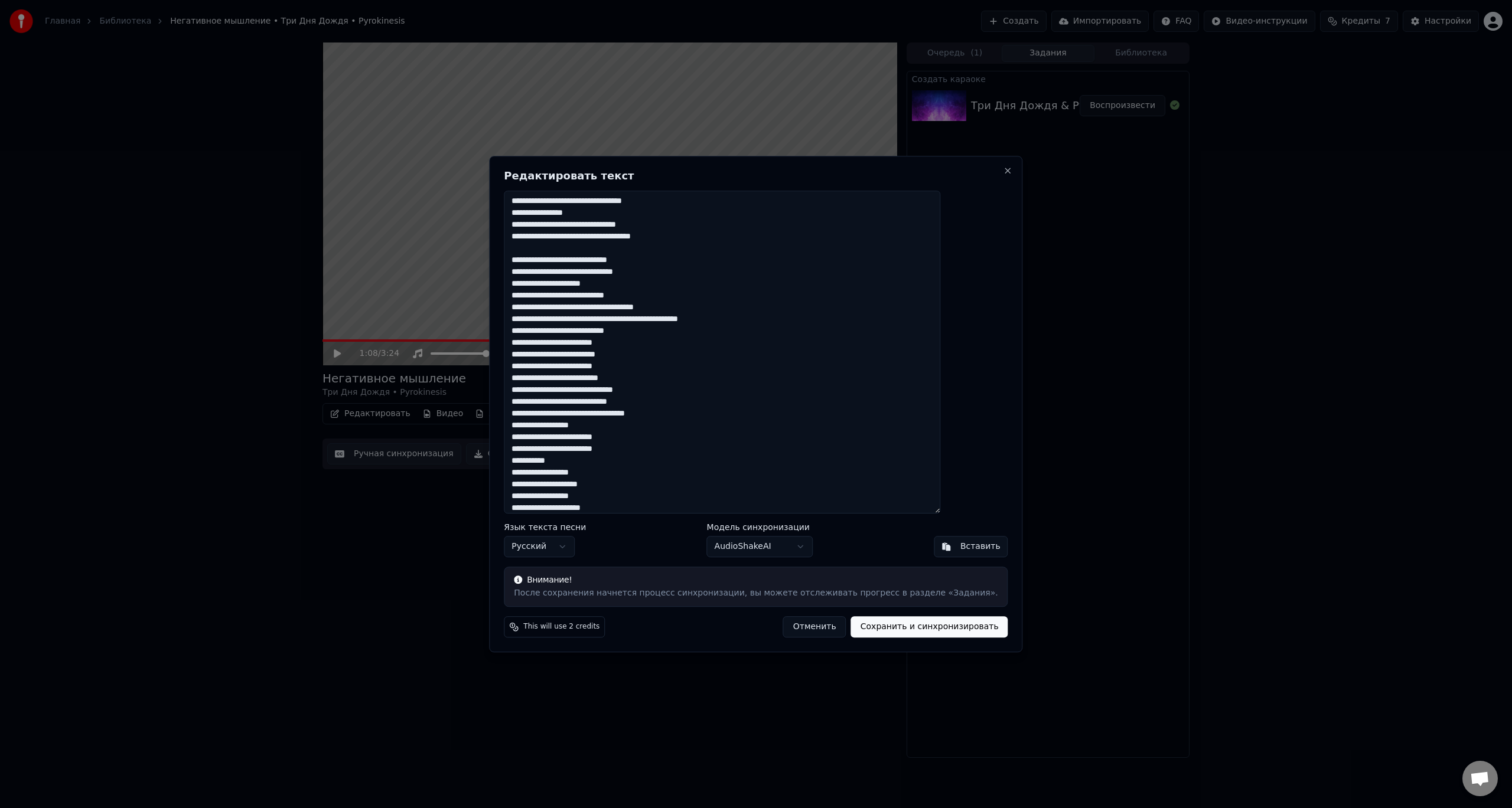
click at [723, 414] on textarea at bounding box center [721, 353] width 436 height 324
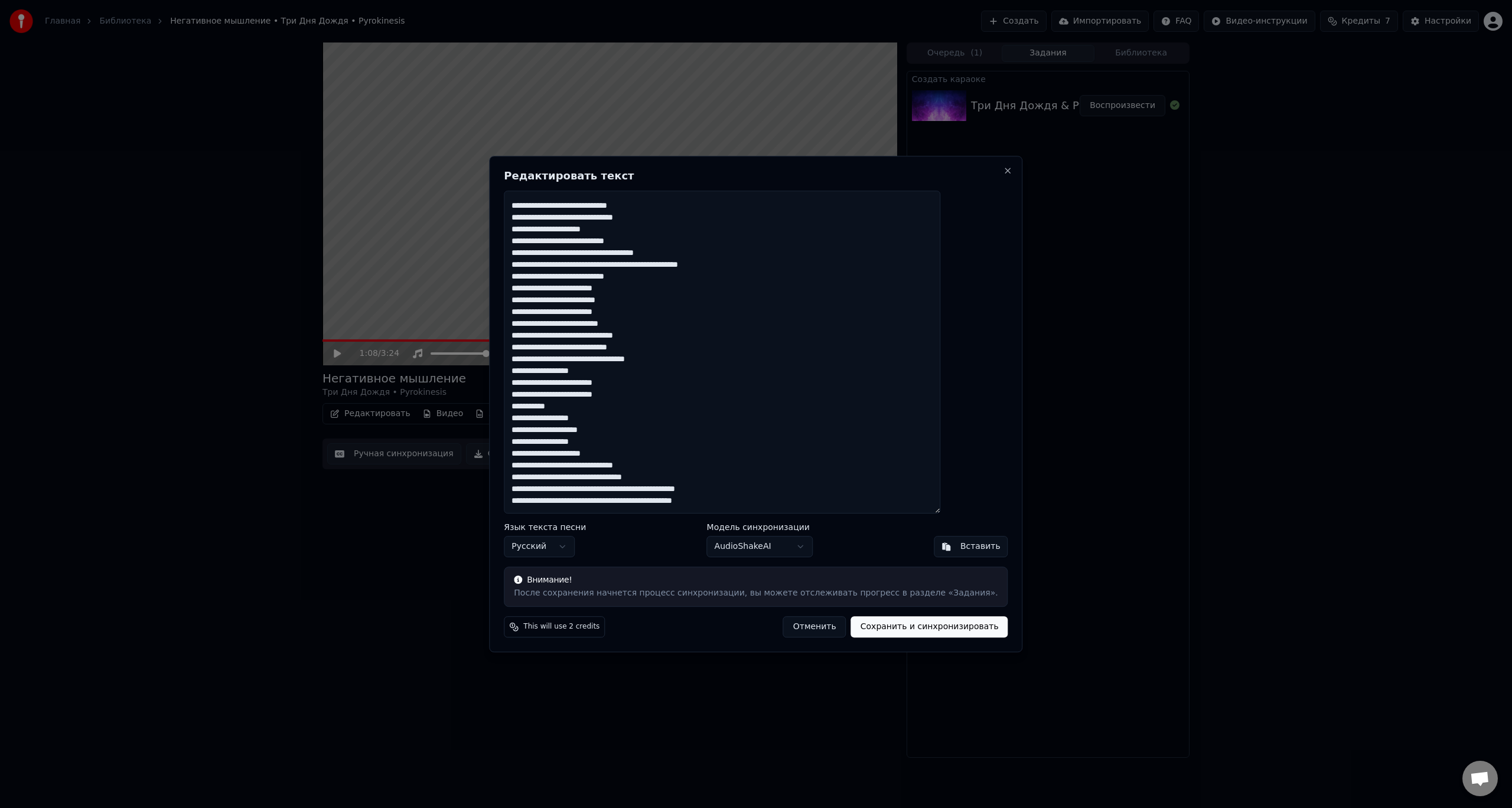
scroll to position [177, 0]
drag, startPoint x: 655, startPoint y: 450, endPoint x: 531, endPoint y: 368, distance: 148.7
click at [531, 368] on div "Редактировать текст Язык текста песни Русский Модель синхронизации AudioShakeAI…" at bounding box center [756, 404] width 533 height 497
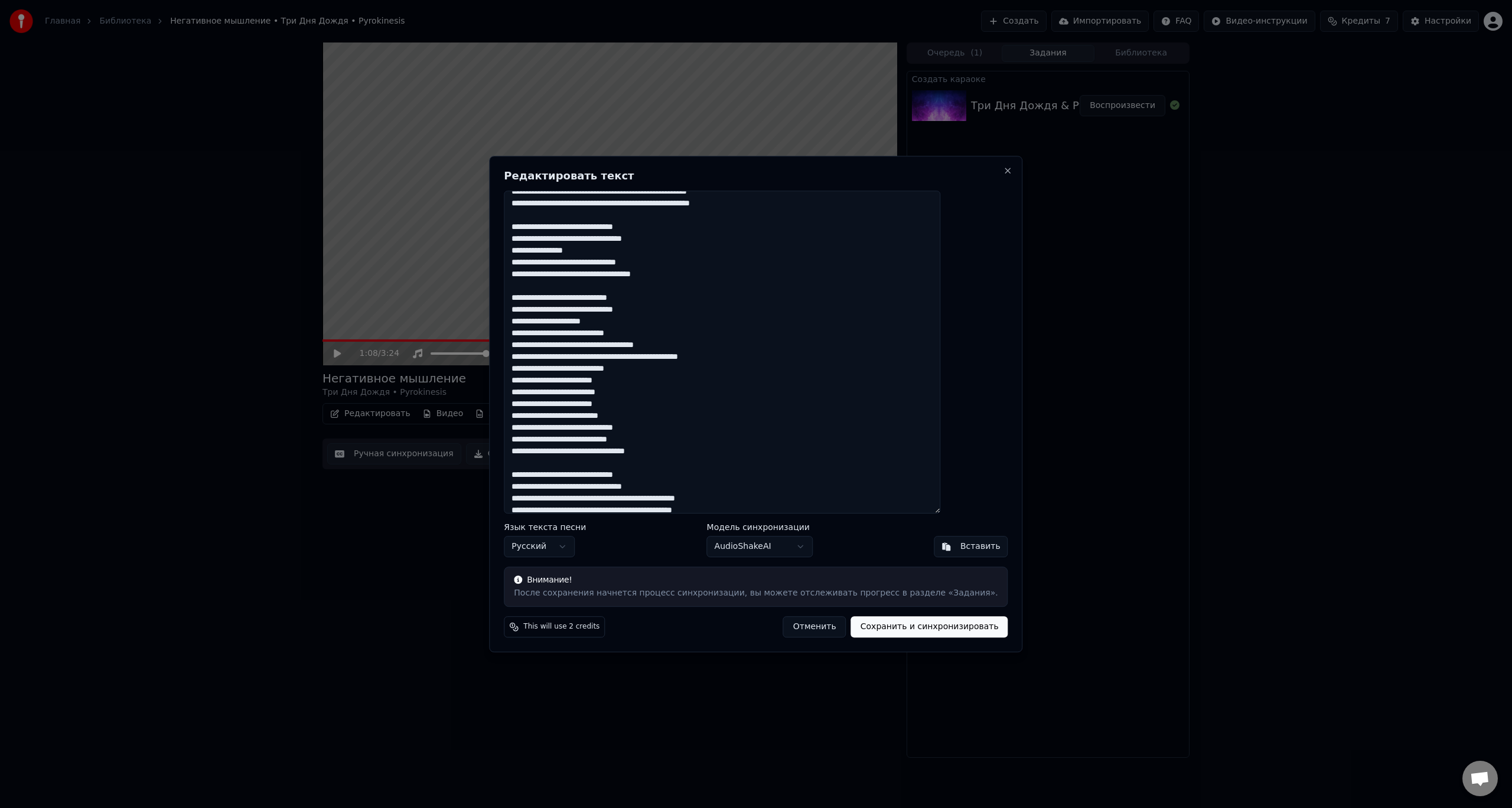
scroll to position [59, 0]
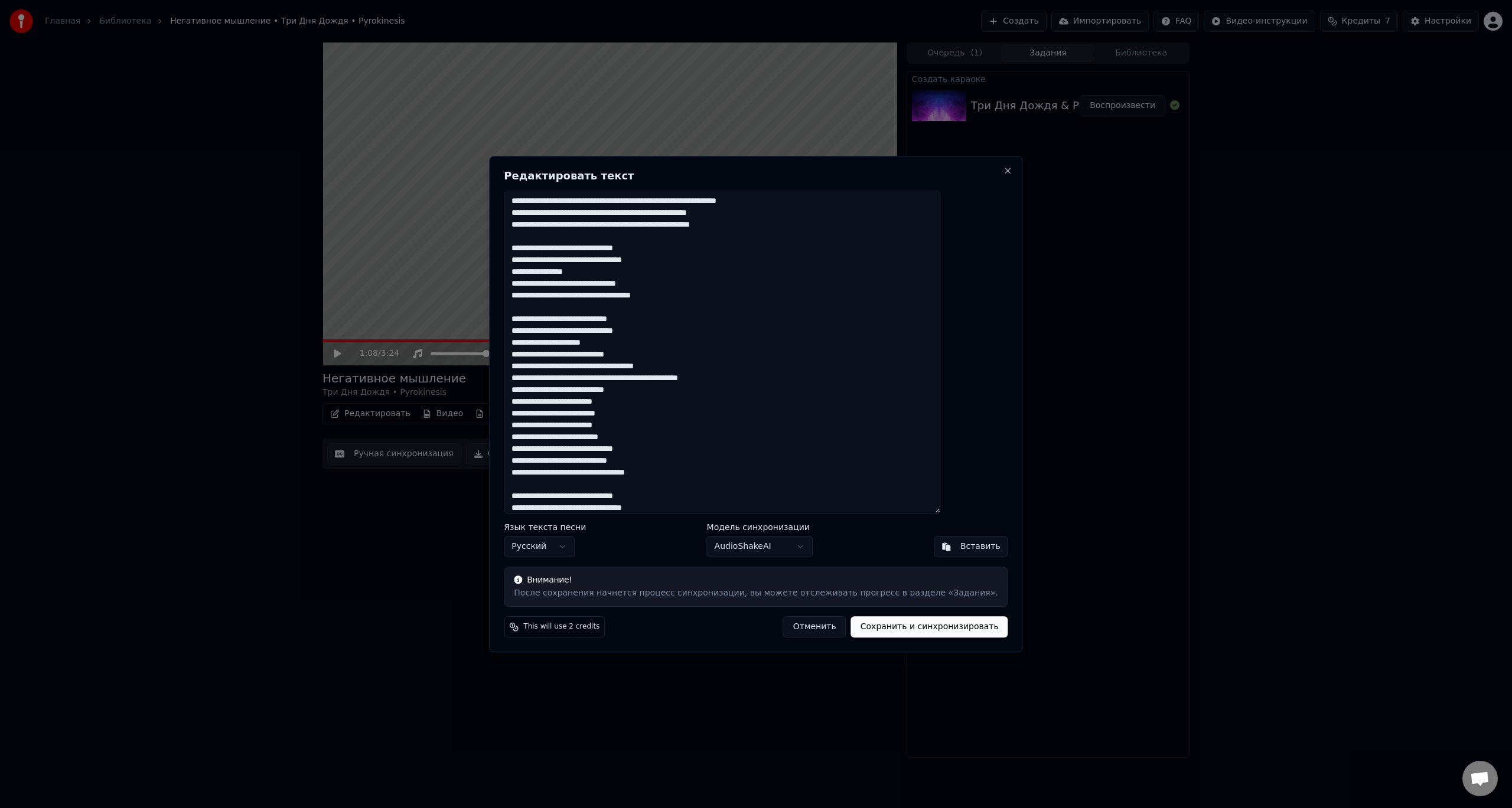
drag, startPoint x: 684, startPoint y: 290, endPoint x: 547, endPoint y: 249, distance: 143.0
click at [547, 249] on textarea at bounding box center [721, 353] width 436 height 324
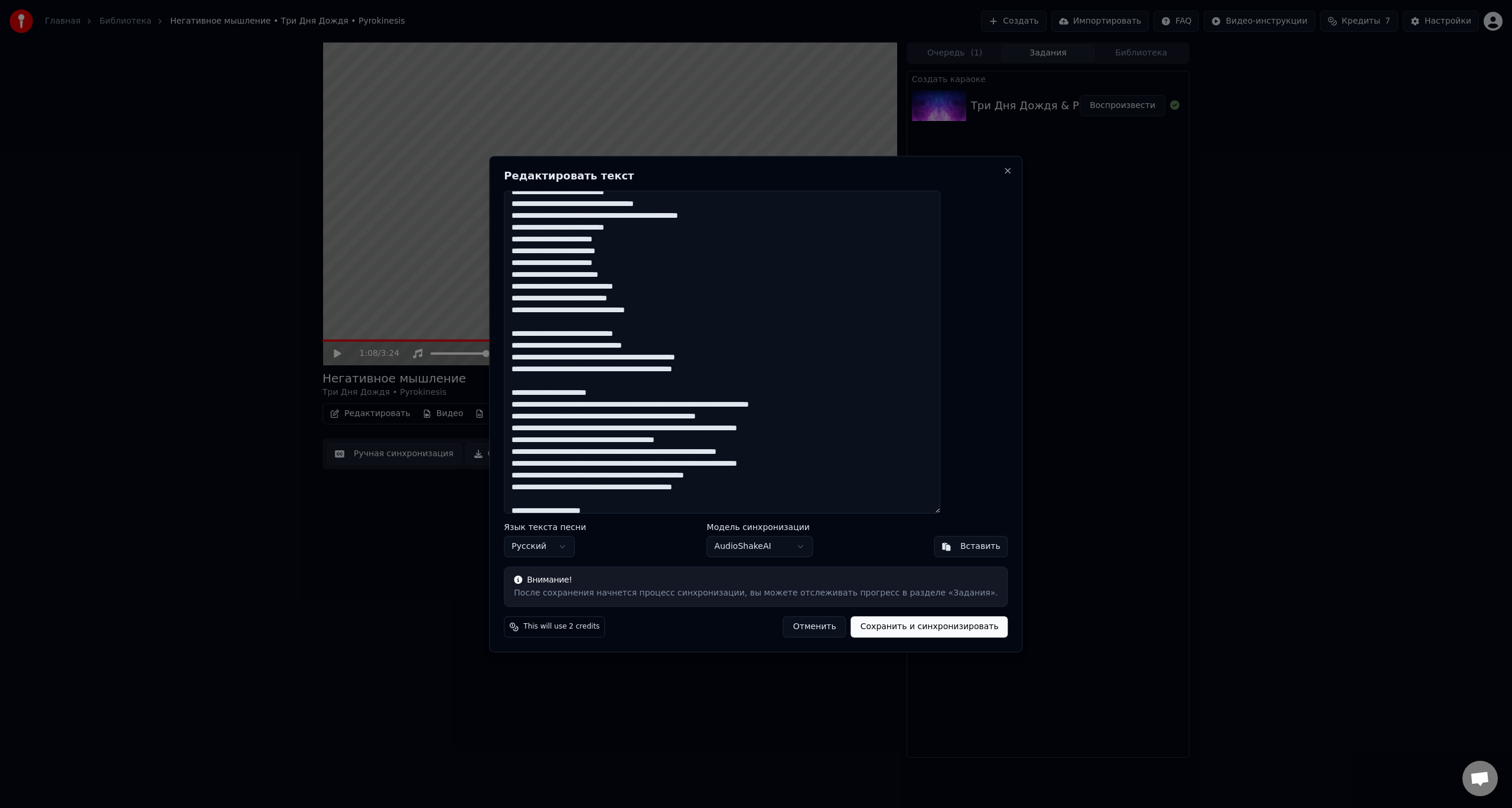
scroll to position [218, 0]
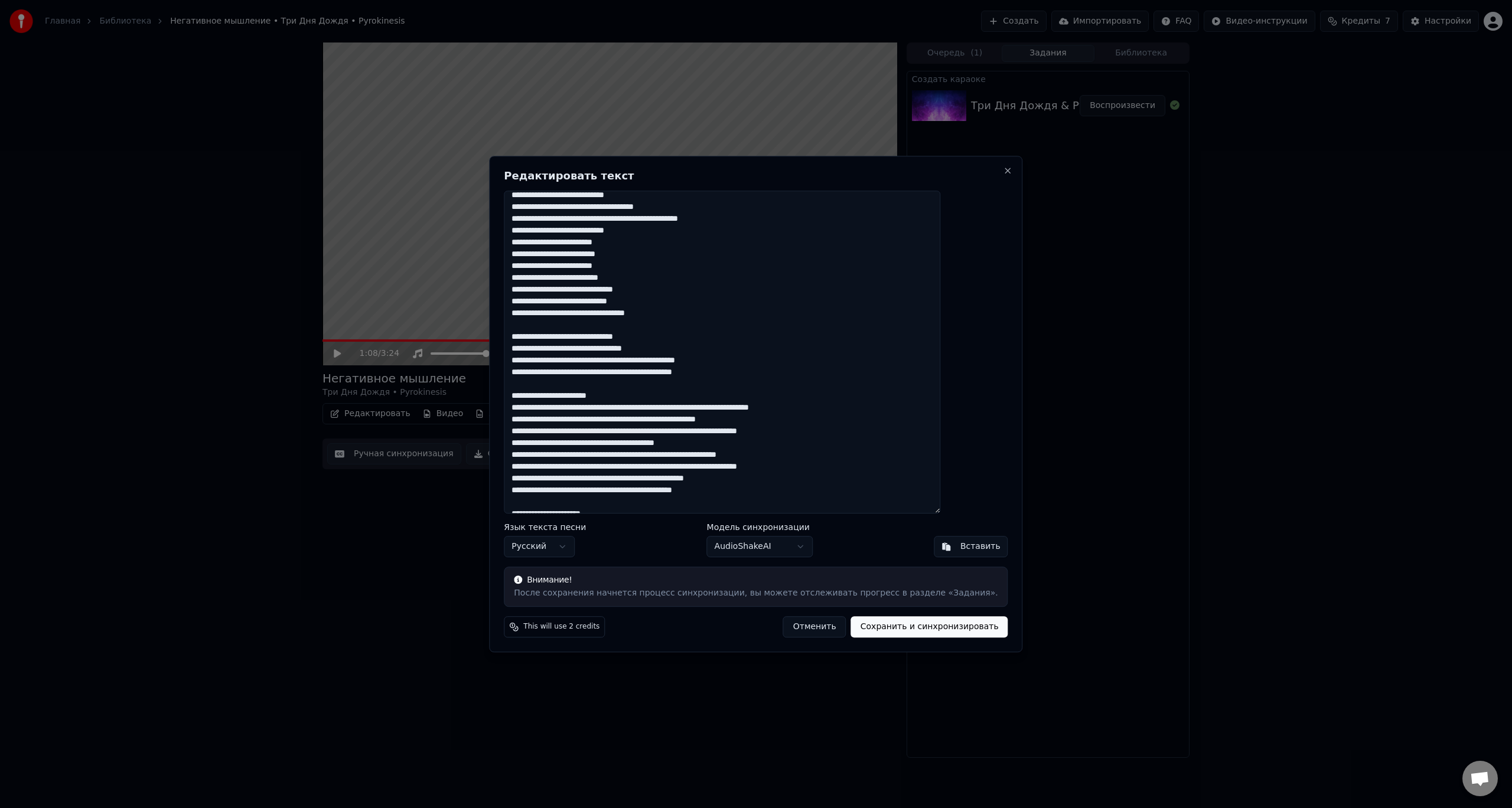
drag, startPoint x: 763, startPoint y: 374, endPoint x: 546, endPoint y: 341, distance: 219.5
click at [546, 341] on textarea at bounding box center [721, 353] width 436 height 324
paste textarea "**********"
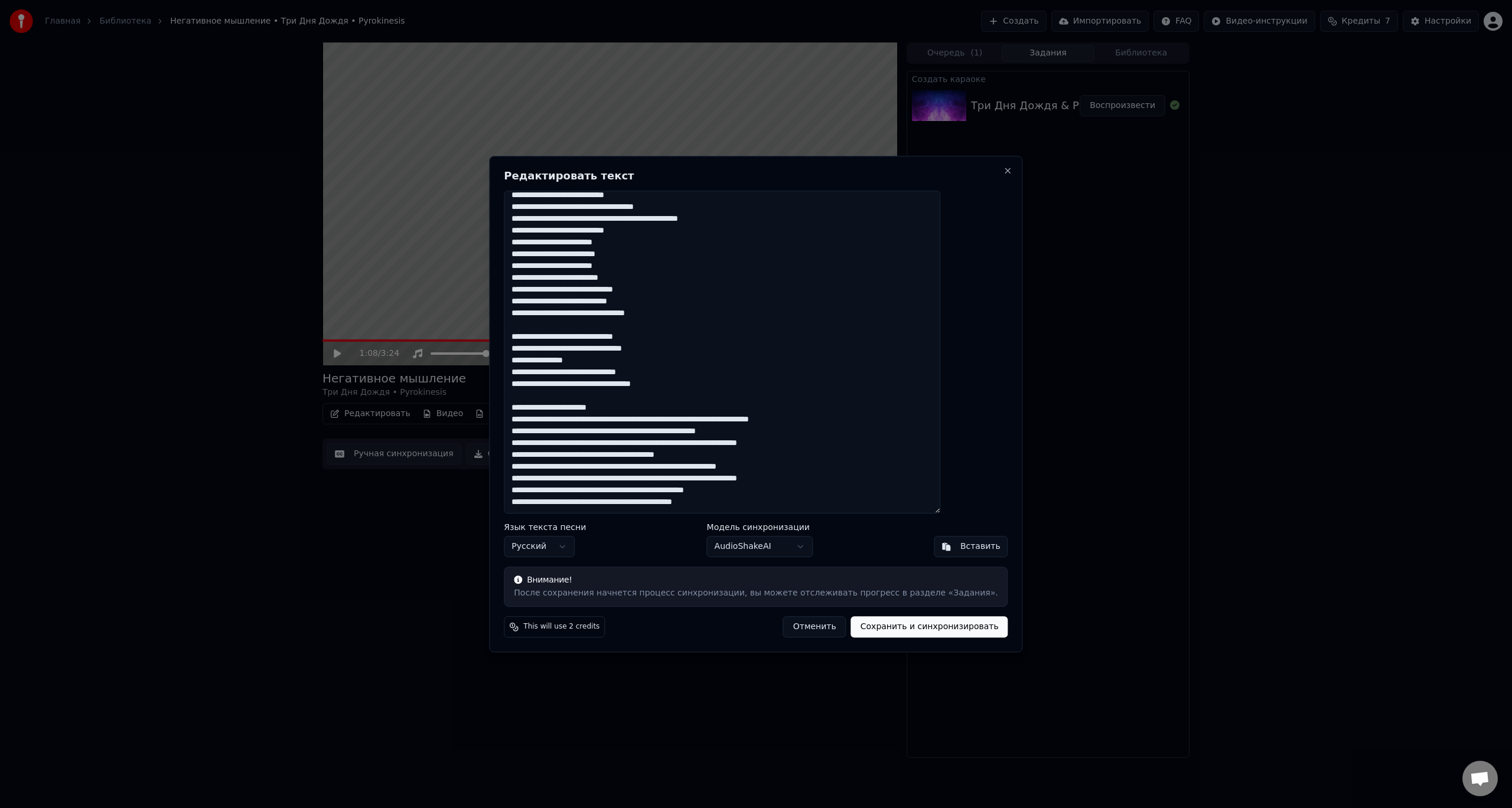
drag, startPoint x: 653, startPoint y: 410, endPoint x: 523, endPoint y: 414, distance: 130.1
click at [523, 414] on div "Редактировать текст Язык текста песни Русский Модель синхронизации AudioShakeAI…" at bounding box center [756, 404] width 533 height 497
drag, startPoint x: 760, startPoint y: 429, endPoint x: 728, endPoint y: 431, distance: 32.1
click at [728, 431] on textarea at bounding box center [721, 353] width 436 height 324
drag, startPoint x: 834, startPoint y: 428, endPoint x: 793, endPoint y: 432, distance: 41.2
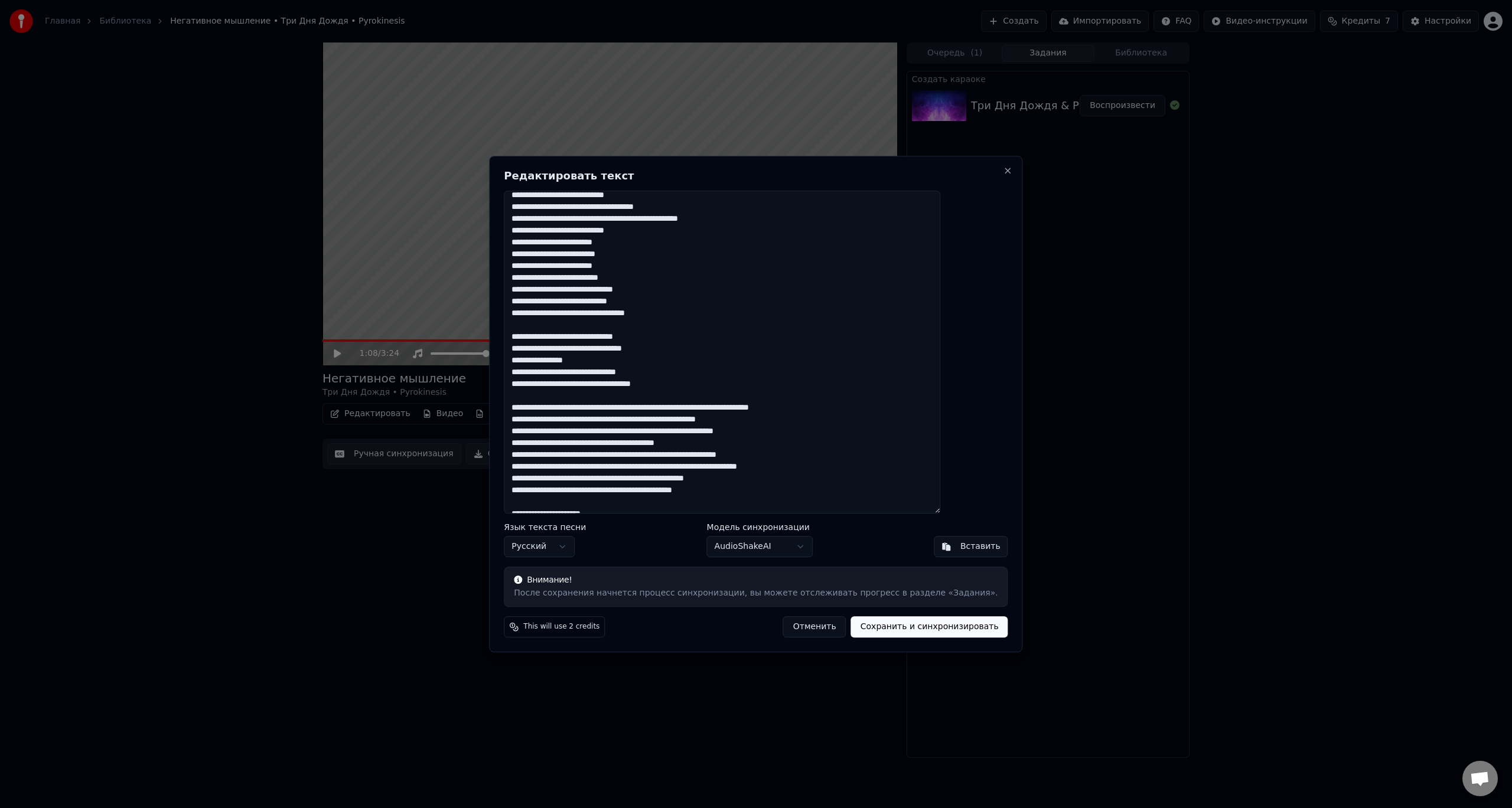
click at [793, 432] on textarea at bounding box center [721, 353] width 436 height 324
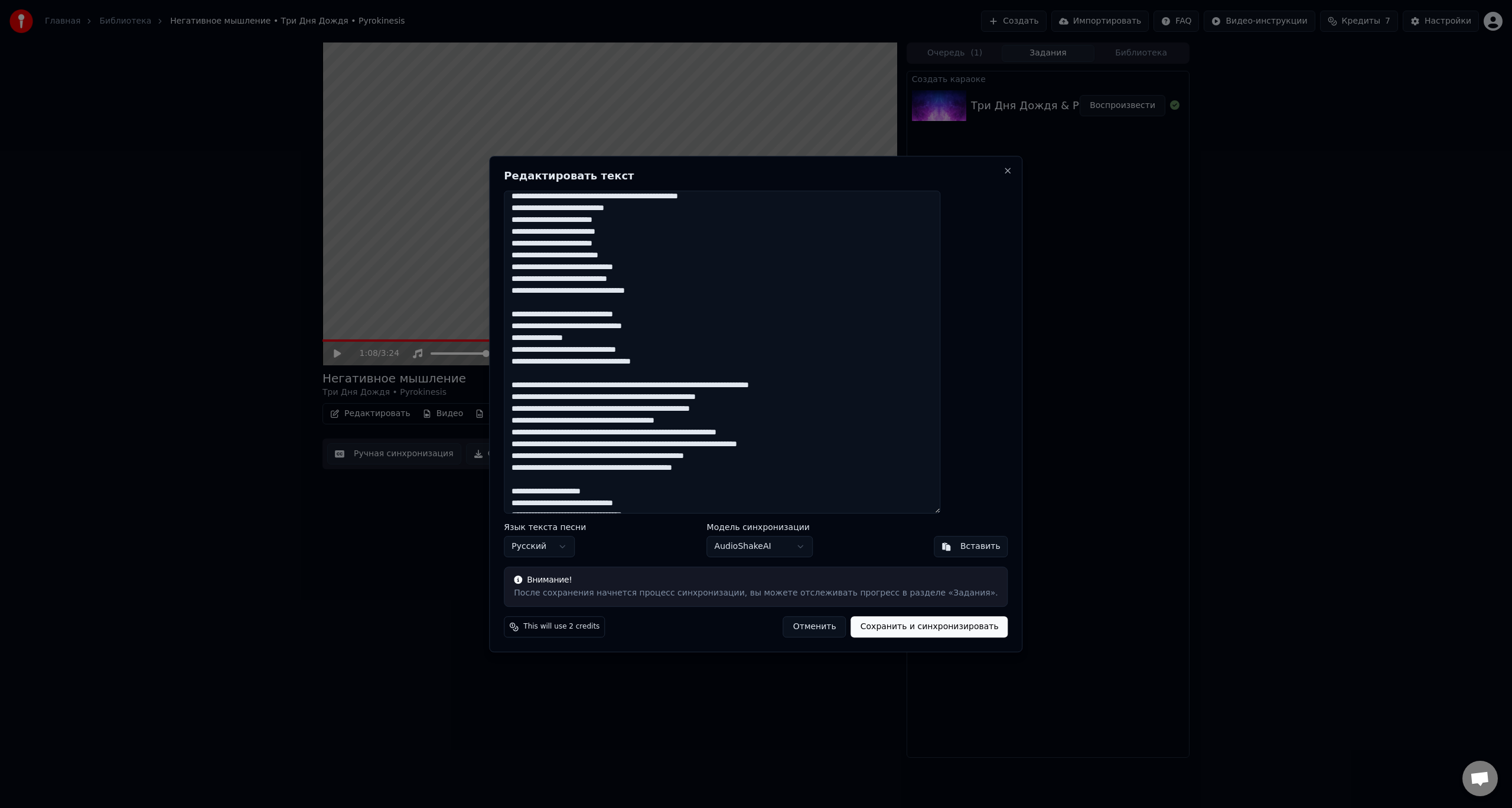
scroll to position [277, 0]
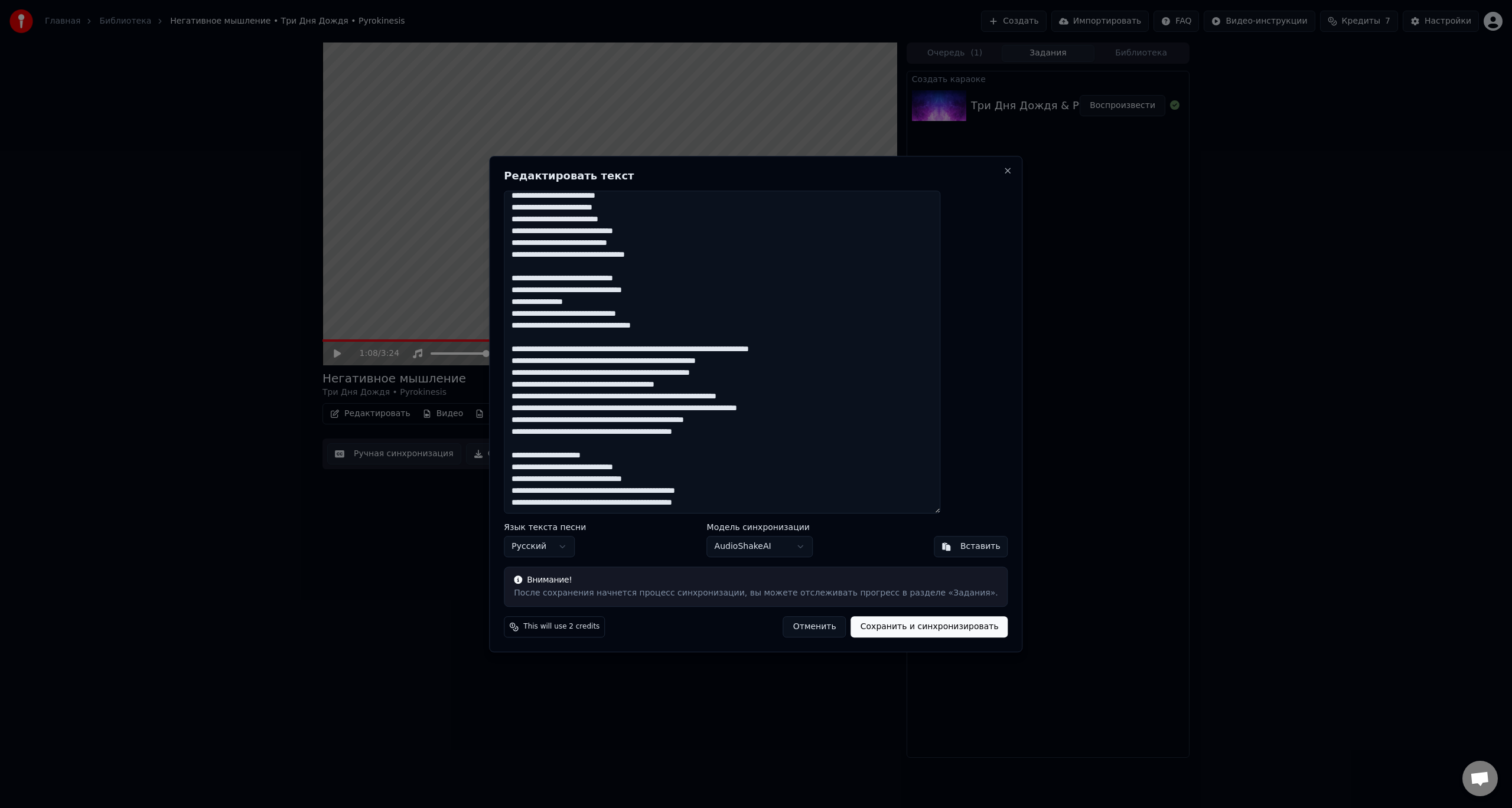
drag, startPoint x: 661, startPoint y: 452, endPoint x: 524, endPoint y: 448, distance: 137.1
click at [514, 453] on body "Главная Библиотека Негативное мышление • Три Дня Дождя • Pyrokinesis Создать Им…" at bounding box center [756, 404] width 1512 height 808
click at [698, 340] on textarea at bounding box center [721, 353] width 436 height 324
drag, startPoint x: 719, startPoint y: 328, endPoint x: 535, endPoint y: 283, distance: 189.4
click at [535, 283] on div "Редактировать текст Язык текста песни Русский Модель синхронизации AudioShakeAI…" at bounding box center [756, 404] width 533 height 497
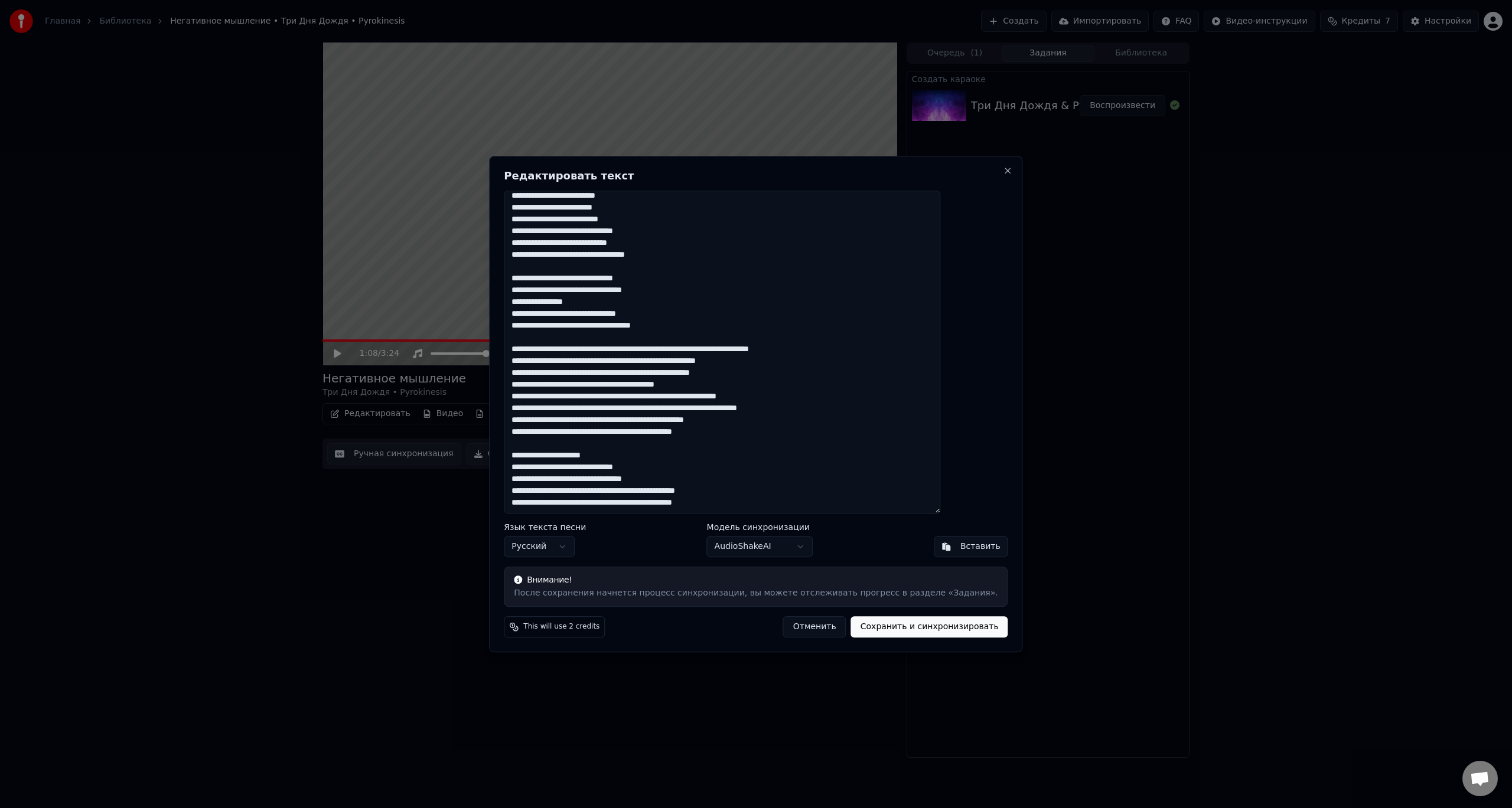
drag, startPoint x: 765, startPoint y: 503, endPoint x: 530, endPoint y: 459, distance: 239.1
click at [530, 459] on div "Редактировать текст Язык текста песни Русский Модель синхронизации AudioShakeAI…" at bounding box center [756, 404] width 533 height 497
paste textarea "**********"
type textarea "**********"
click at [888, 625] on button "Сохранить и синхронизировать" at bounding box center [930, 627] width 157 height 21
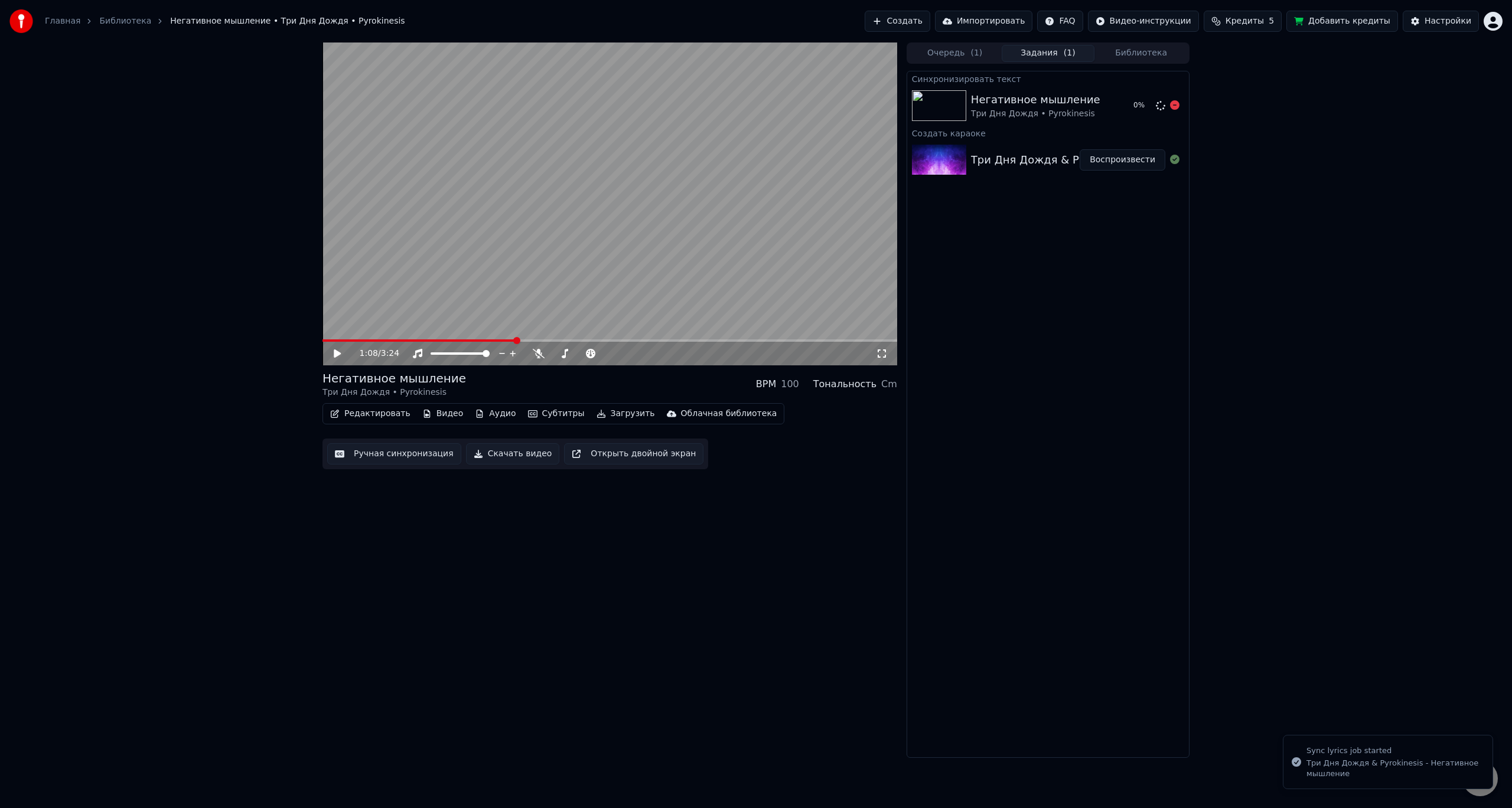
click at [989, 112] on div "Три Дня Дождя • Pyrokinesis" at bounding box center [1035, 114] width 129 height 12
click at [879, 350] on icon at bounding box center [882, 353] width 8 height 8
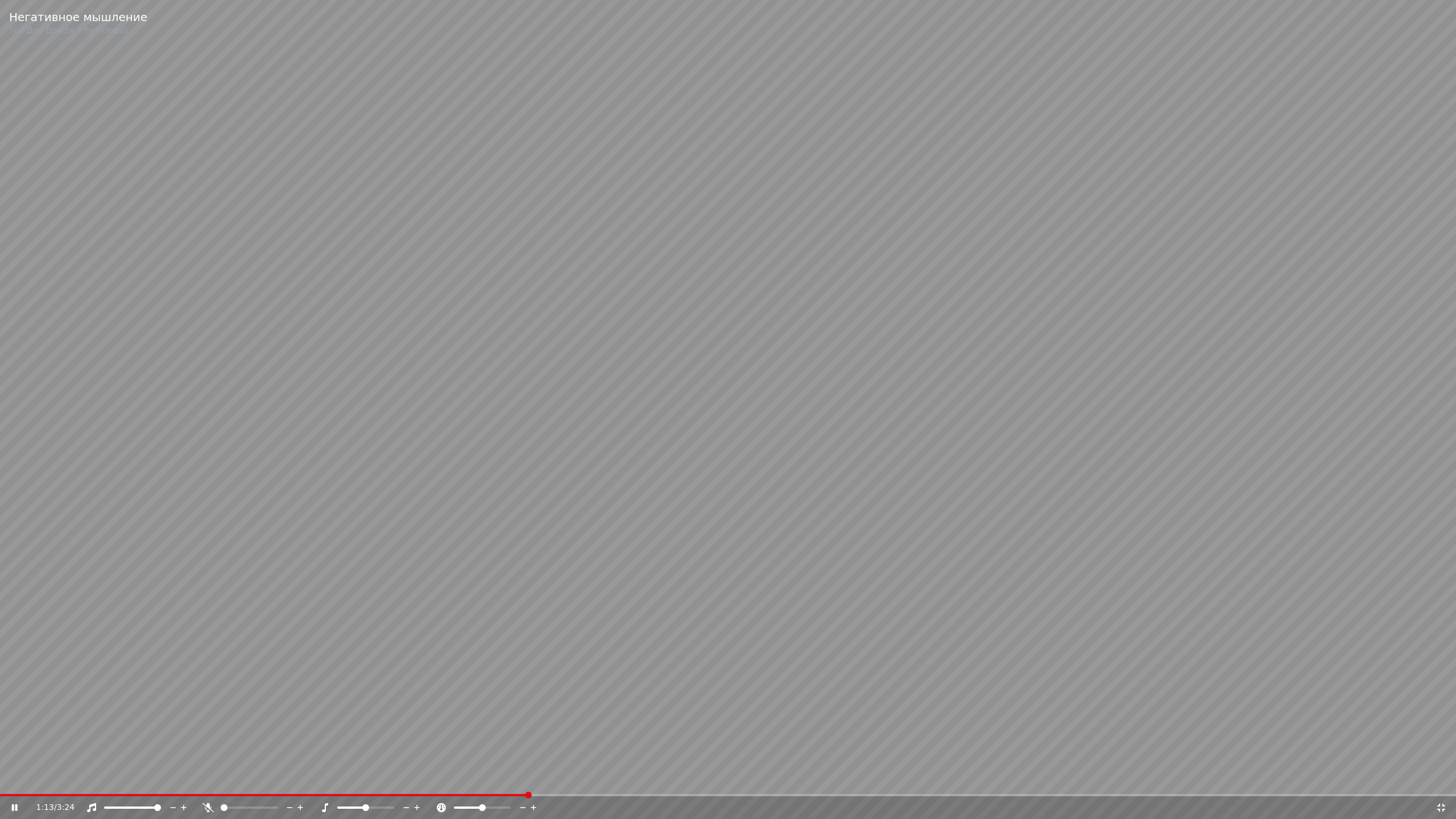
click at [5, 778] on div "1:13 / 3:24" at bounding box center [728, 807] width 1456 height 22
click at [0, 778] on span at bounding box center [0, 794] width 0 height 2
click at [0, 778] on span at bounding box center [3, 795] width 7 height 7
click at [976, 778] on div "0:02 / 3:24" at bounding box center [735, 807] width 1399 height 12
click at [21, 778] on video at bounding box center [728, 409] width 1456 height 819
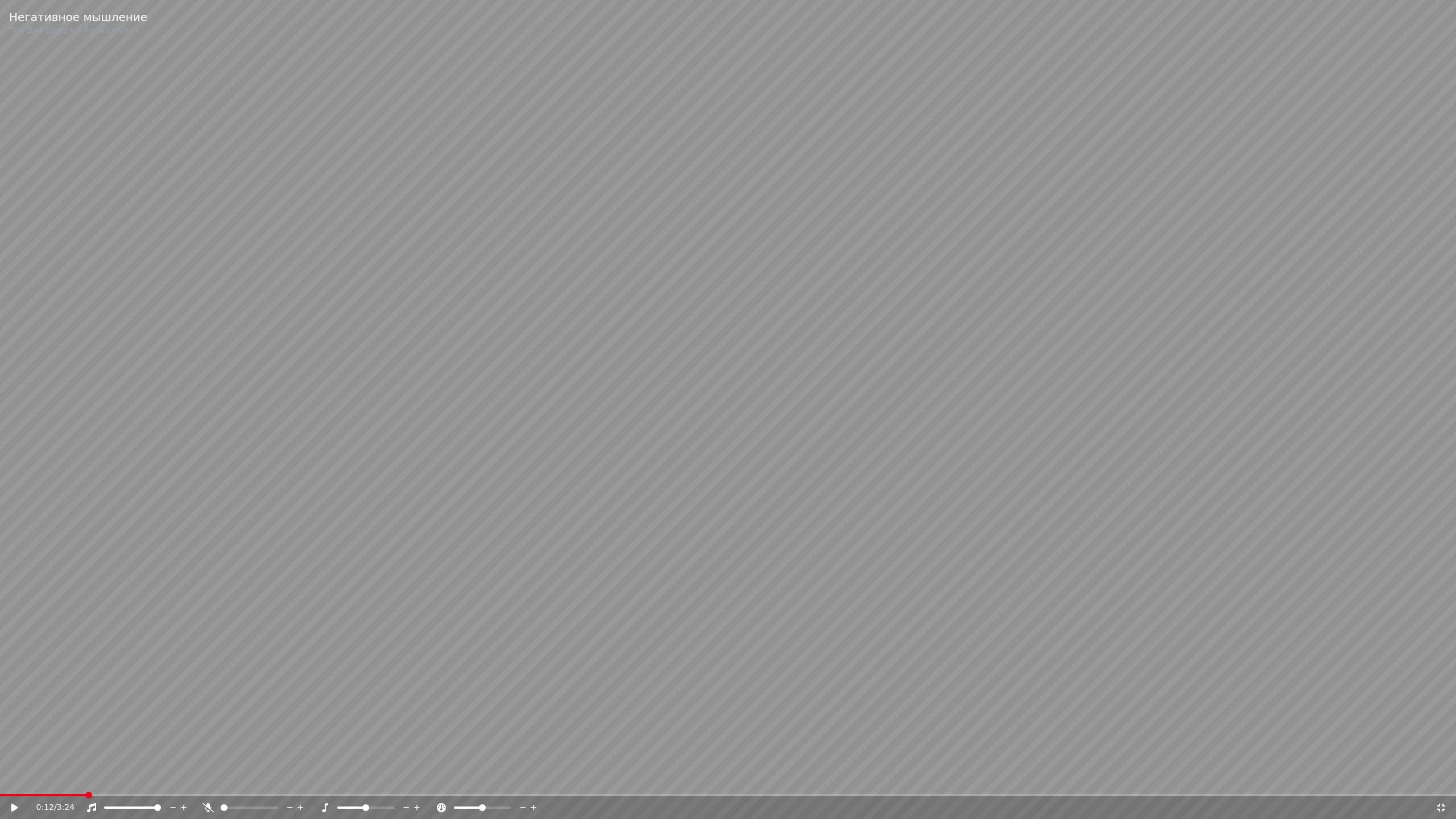
click at [18, 778] on div "0:12 / 3:24" at bounding box center [728, 807] width 1456 height 22
click at [14, 778] on span at bounding box center [7, 794] width 14 height 2
click at [1172, 706] on video at bounding box center [728, 409] width 1456 height 819
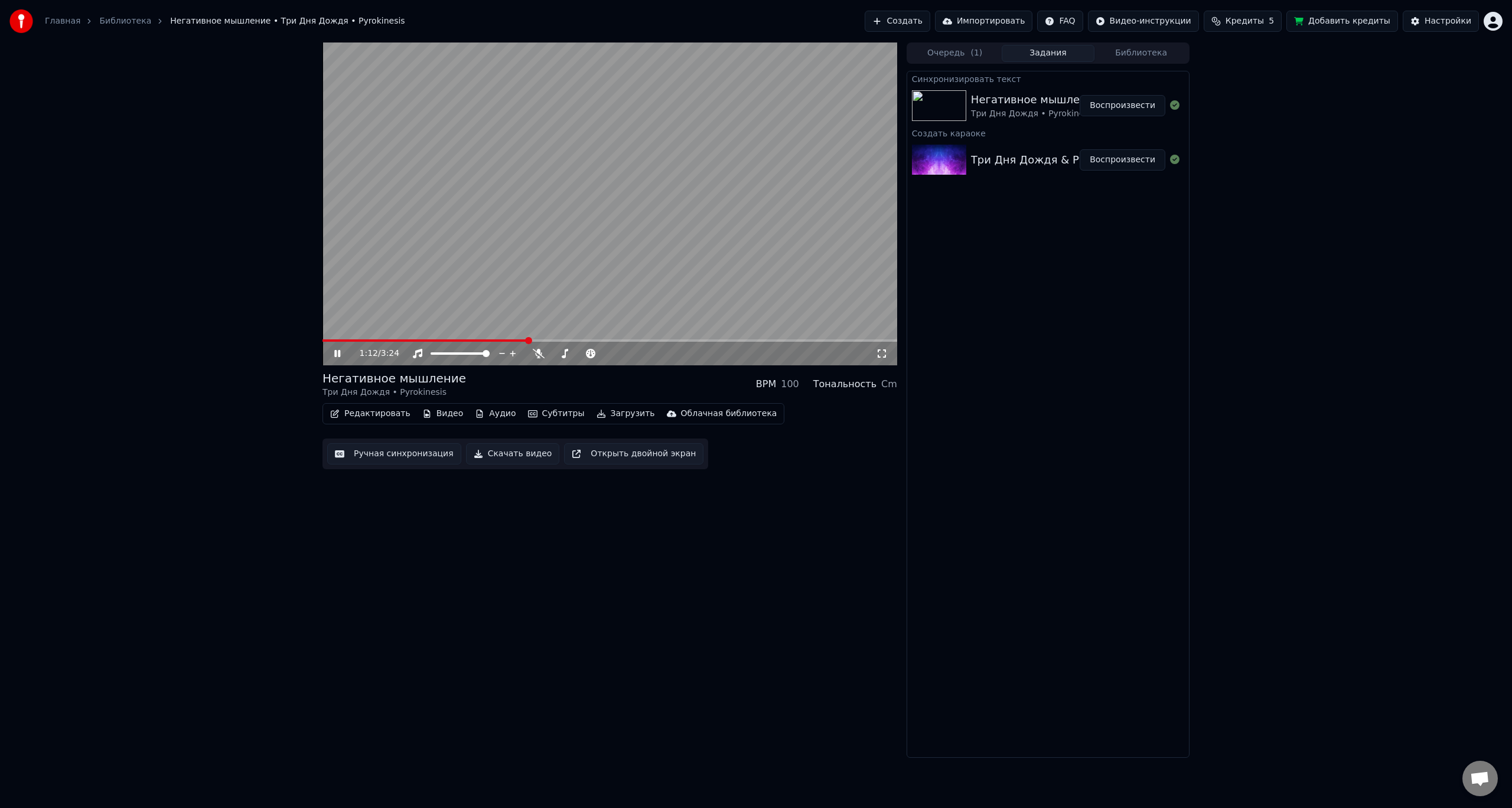
click at [337, 356] on icon at bounding box center [337, 353] width 6 height 7
click at [494, 452] on button "Скачать видео" at bounding box center [513, 454] width 94 height 21
click at [1143, 104] on button "Показать" at bounding box center [1135, 105] width 61 height 21
